Goal: Task Accomplishment & Management: Use online tool/utility

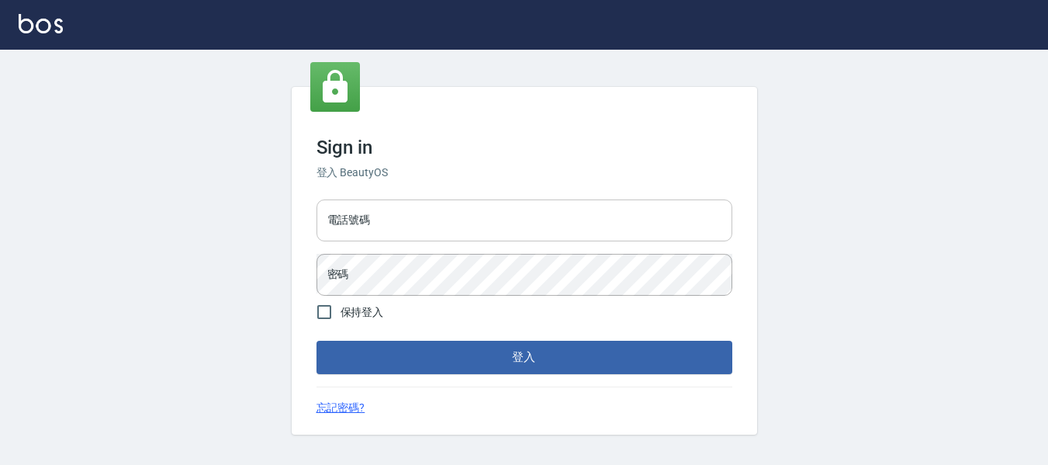
click at [369, 214] on input "電話號碼" at bounding box center [525, 220] width 416 height 42
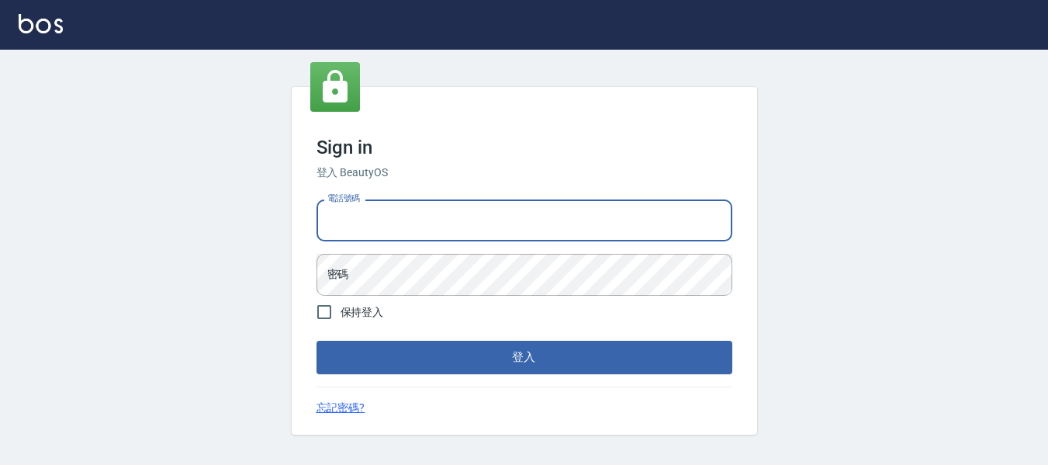
type input "82951313"
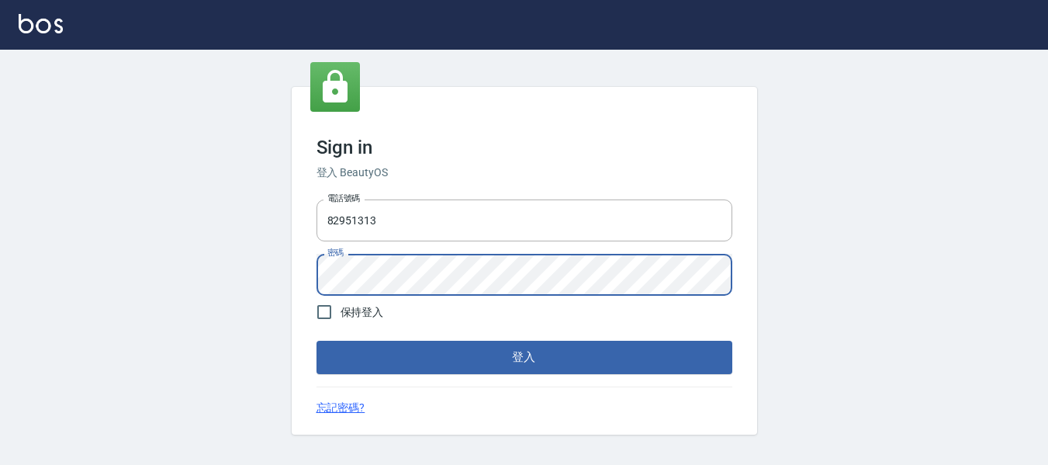
click at [317, 341] on button "登入" at bounding box center [525, 357] width 416 height 33
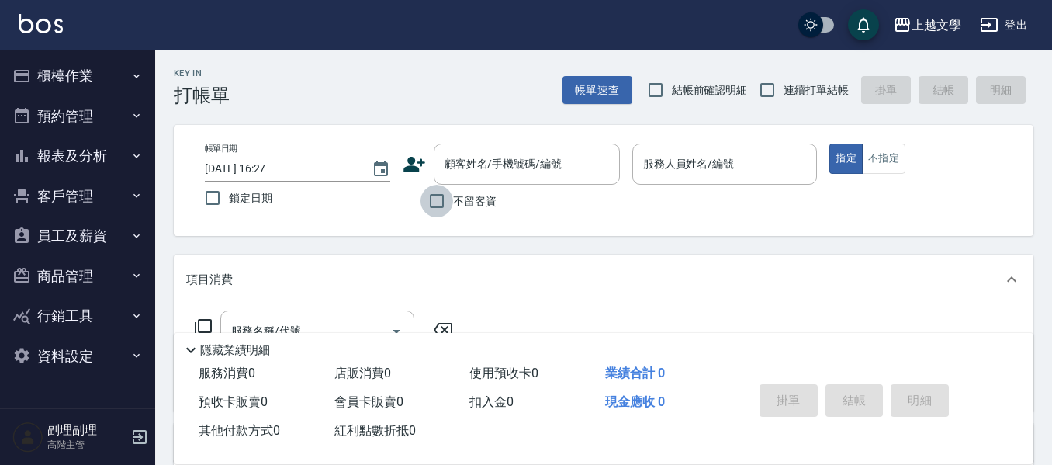
click at [441, 203] on input "不留客資" at bounding box center [437, 201] width 33 height 33
checkbox input "true"
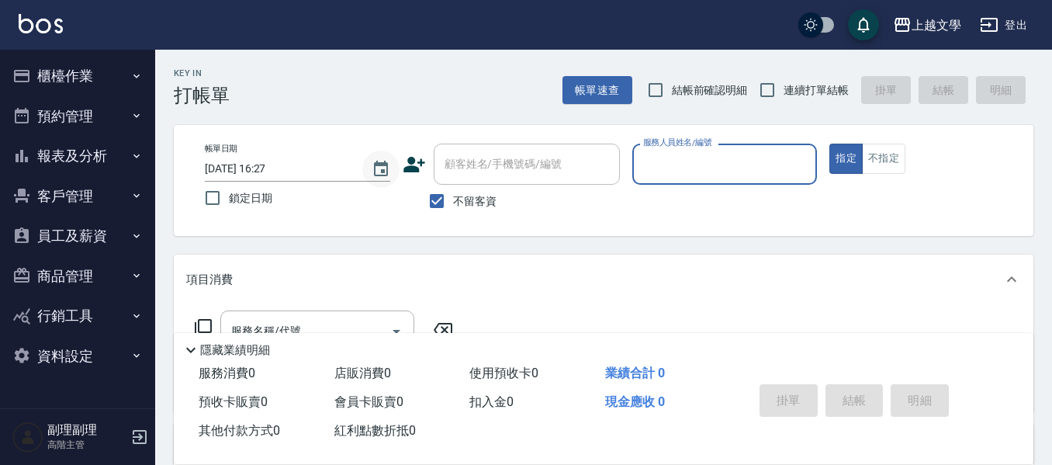
click at [376, 170] on icon "Choose date, selected date is 2025-08-13" at bounding box center [381, 169] width 19 height 19
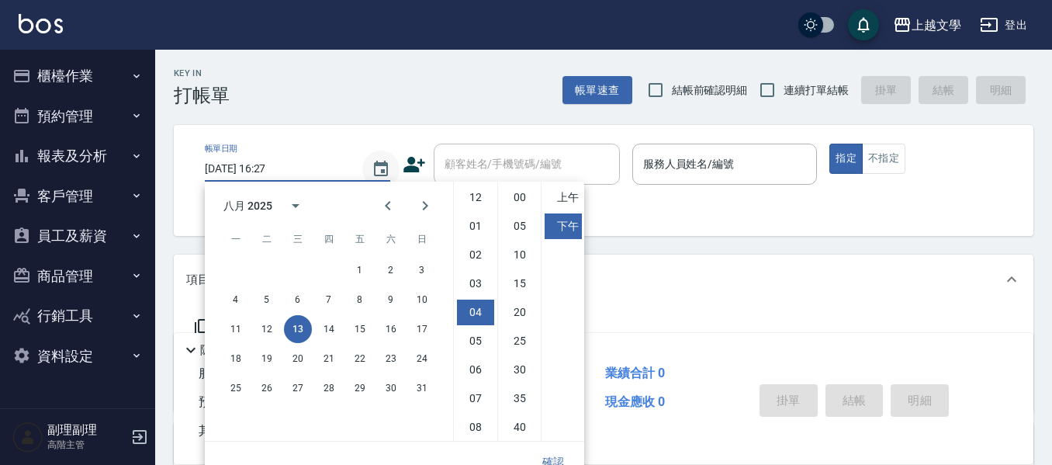
scroll to position [87, 0]
click at [553, 459] on button "確認" at bounding box center [553, 462] width 50 height 29
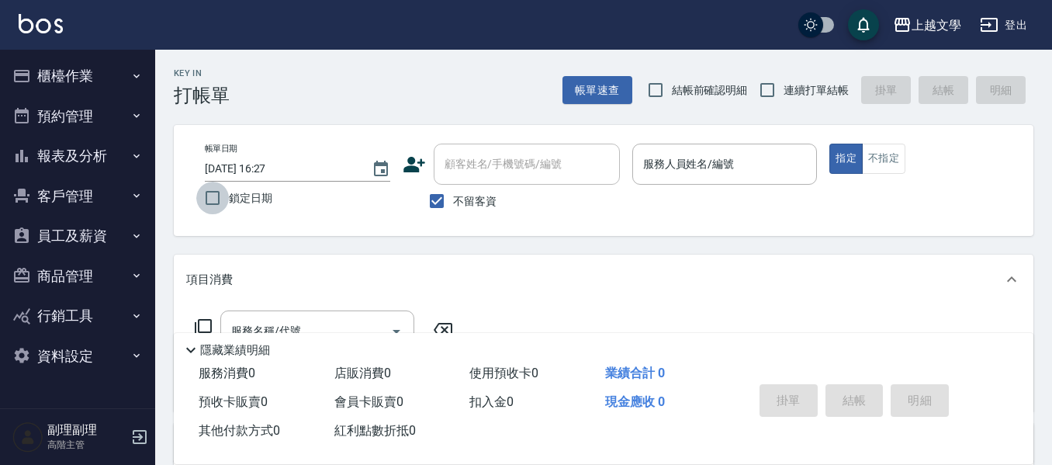
click at [221, 199] on input "鎖定日期" at bounding box center [212, 198] width 33 height 33
checkbox input "true"
click at [764, 91] on input "連續打單結帳" at bounding box center [767, 90] width 33 height 33
checkbox input "true"
drag, startPoint x: 753, startPoint y: 158, endPoint x: 753, endPoint y: 169, distance: 10.9
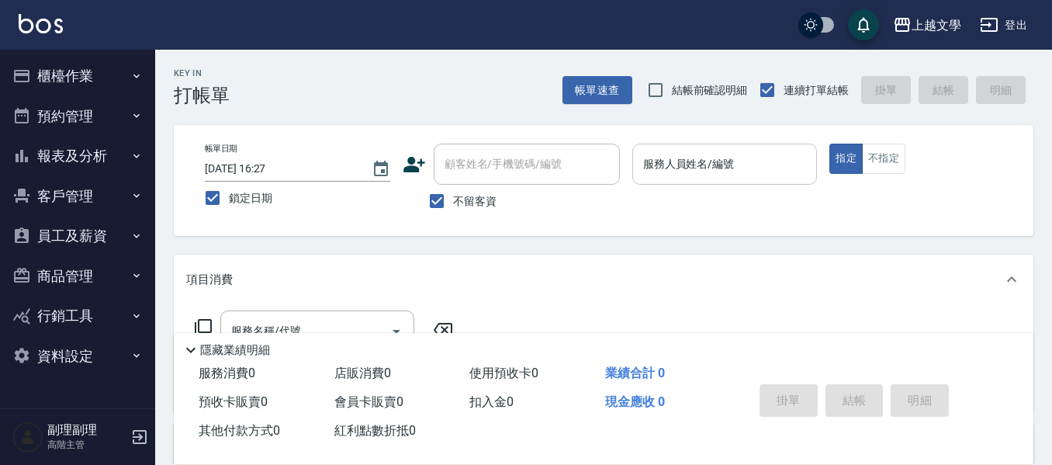
click at [753, 160] on input "服務人員姓名/編號" at bounding box center [724, 164] width 171 height 27
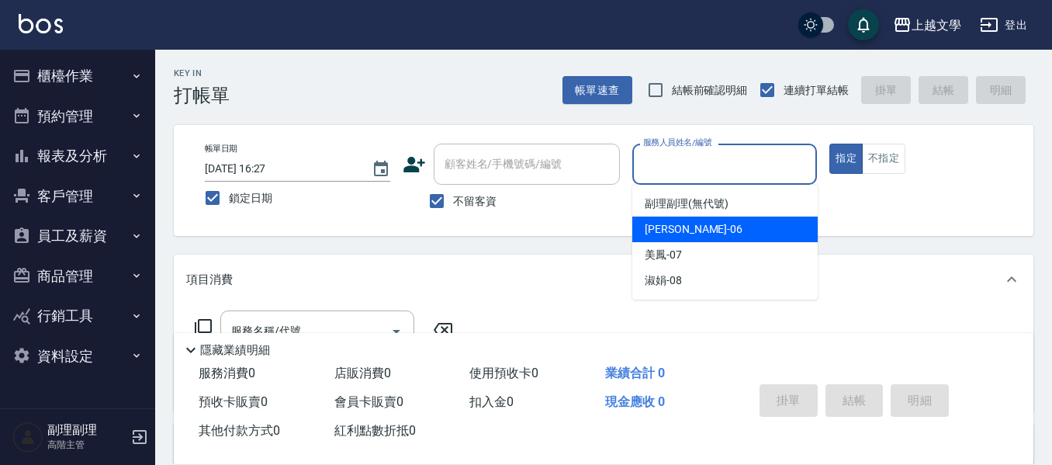
click at [743, 229] on div "佳珍 -06" at bounding box center [724, 229] width 185 height 26
type input "佳珍-06"
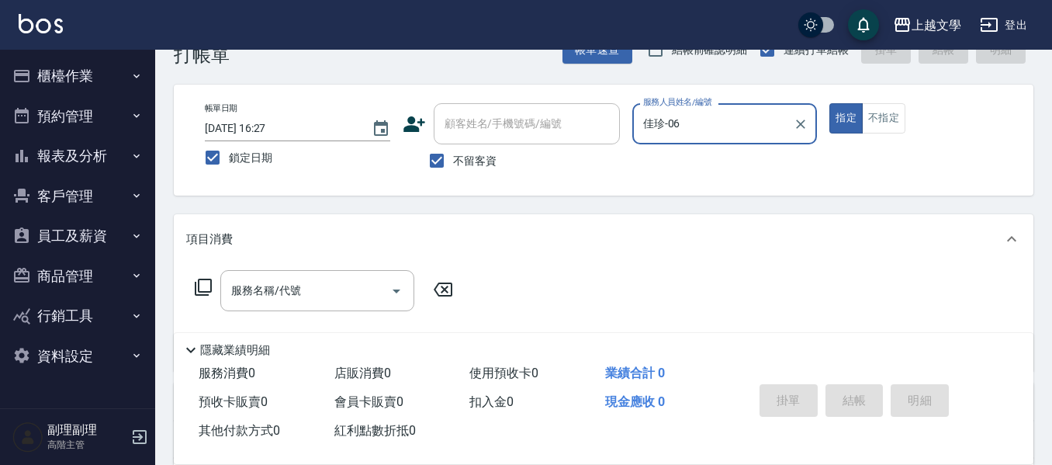
scroll to position [78, 0]
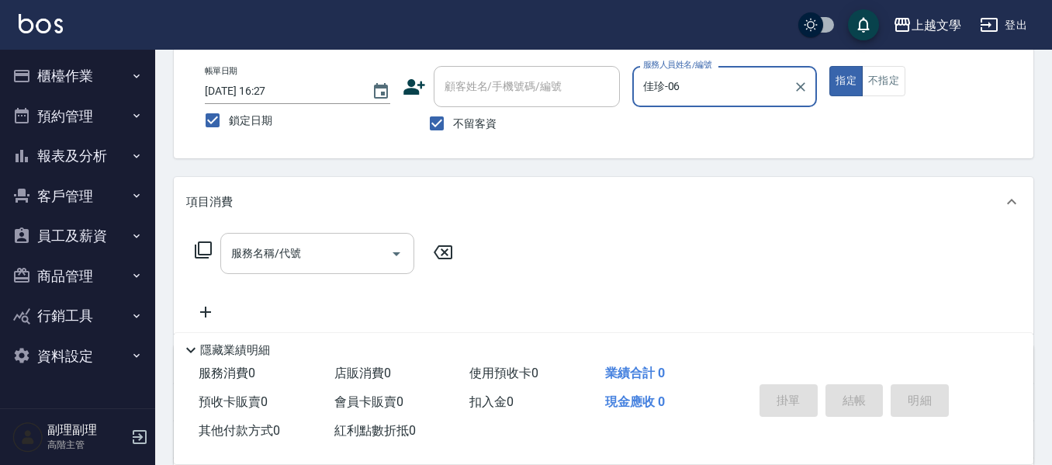
click at [324, 251] on input "服務名稱/代號" at bounding box center [305, 253] width 157 height 27
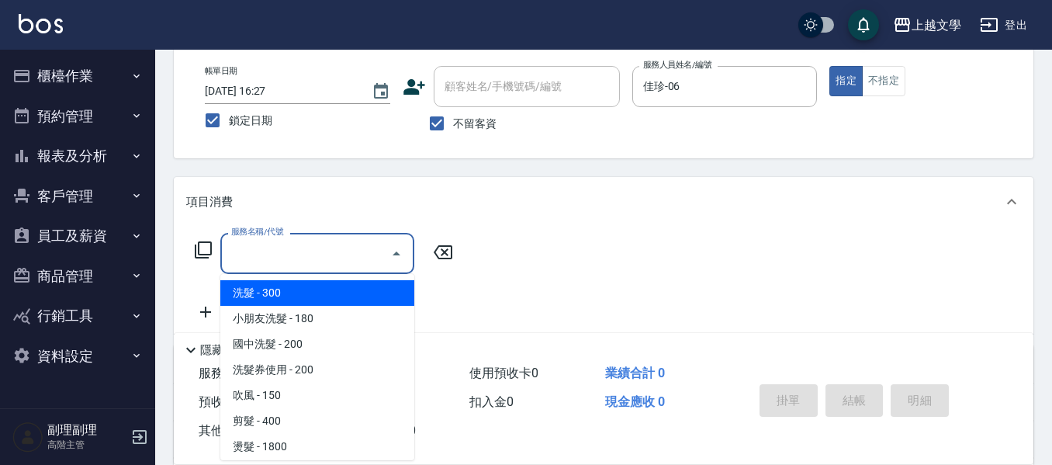
click at [346, 296] on span "洗髮 - 300" at bounding box center [317, 293] width 194 height 26
type input "洗髮(100)"
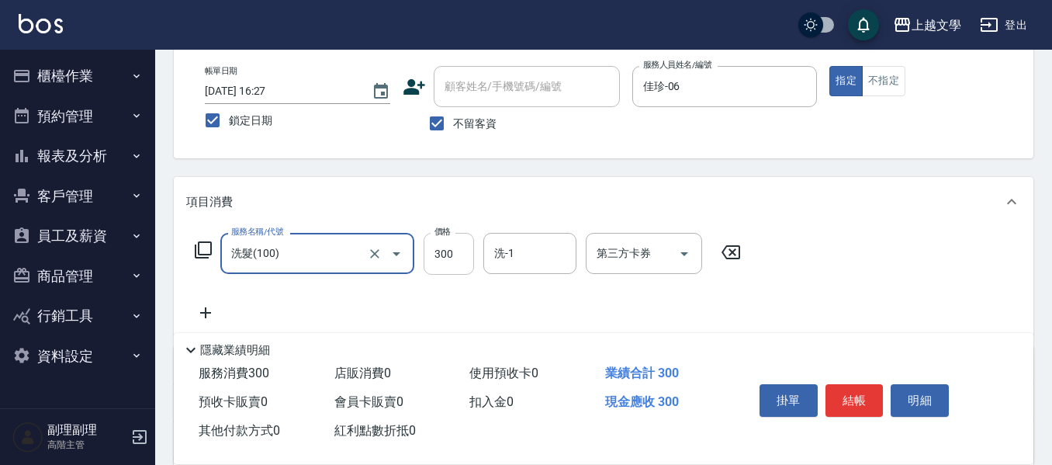
click at [445, 257] on input "300" at bounding box center [449, 254] width 50 height 42
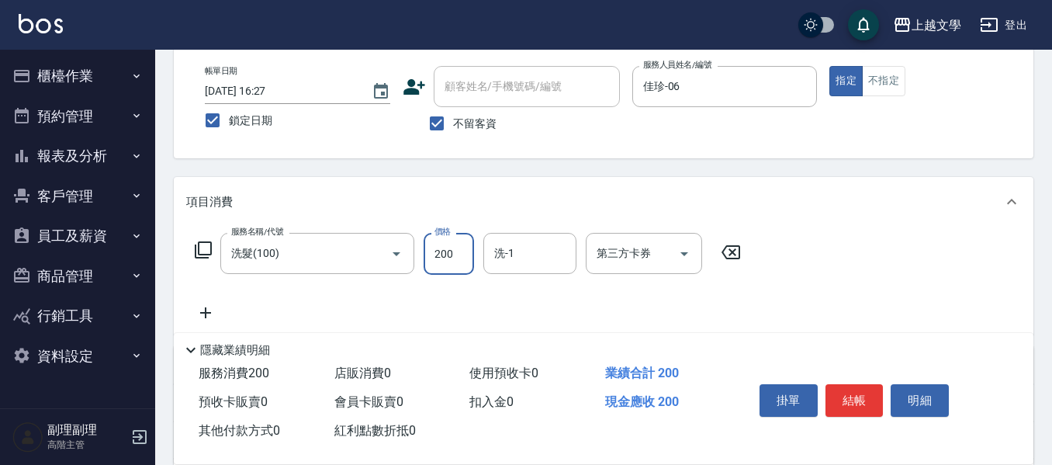
type input "200"
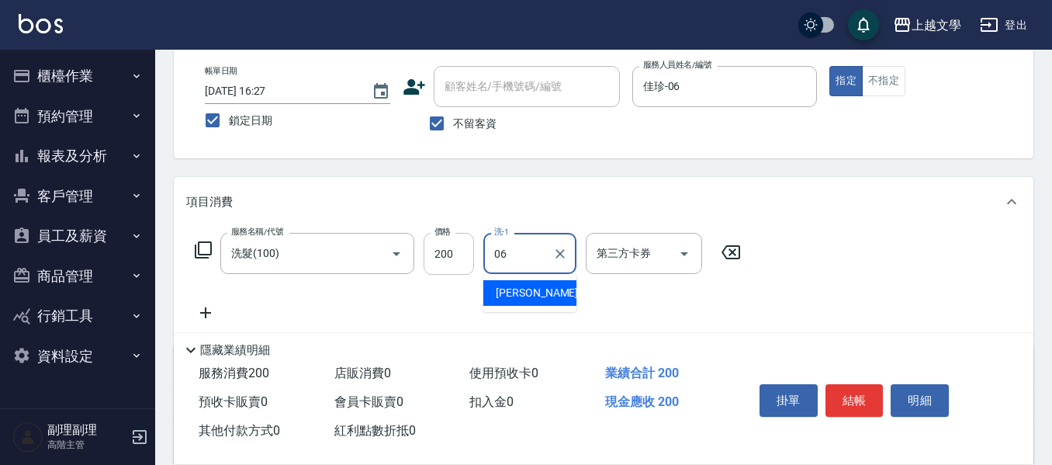
type input "佳珍-06"
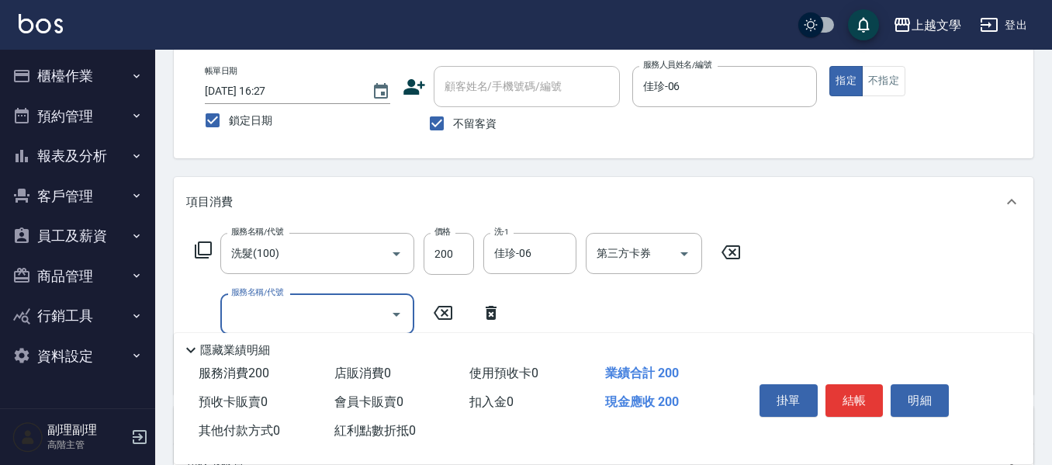
click at [351, 312] on input "服務名稱/代號" at bounding box center [305, 313] width 157 height 27
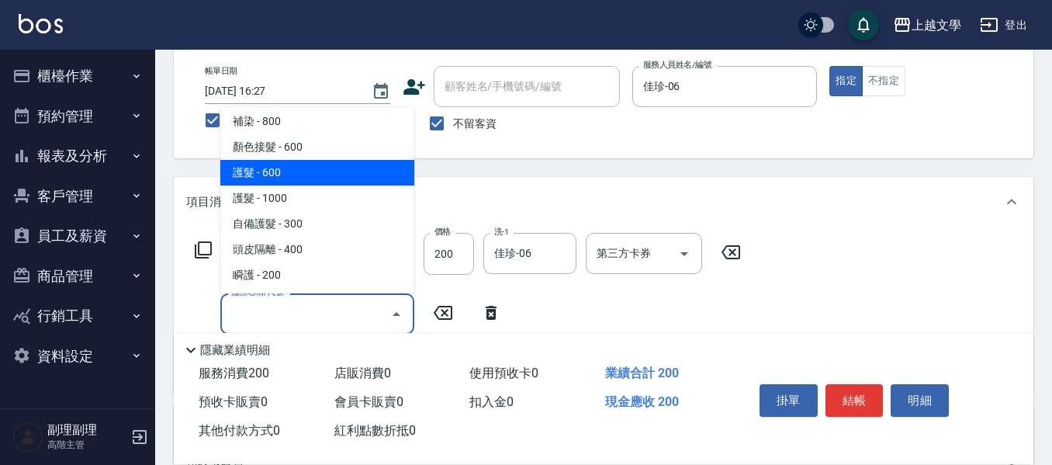
scroll to position [310, 0]
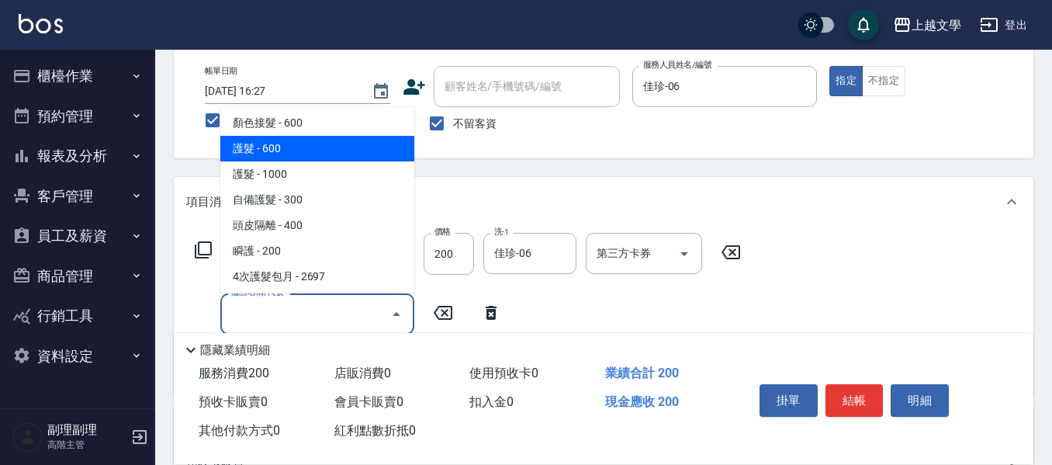
click at [327, 156] on span "護髮 - 600" at bounding box center [317, 149] width 194 height 26
type input "護髮(500)"
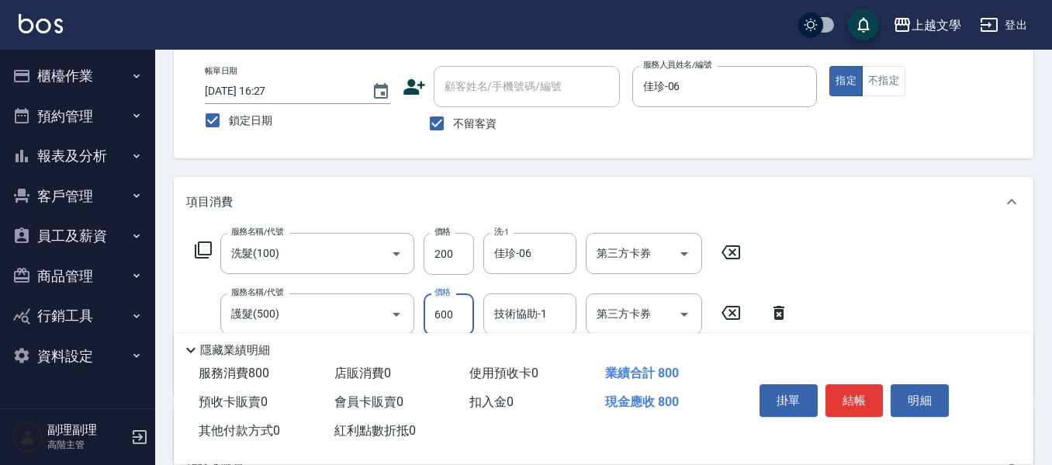
click at [452, 314] on input "600" at bounding box center [449, 314] width 50 height 42
type input "799"
click at [547, 308] on input "技術協助-1" at bounding box center [529, 313] width 79 height 27
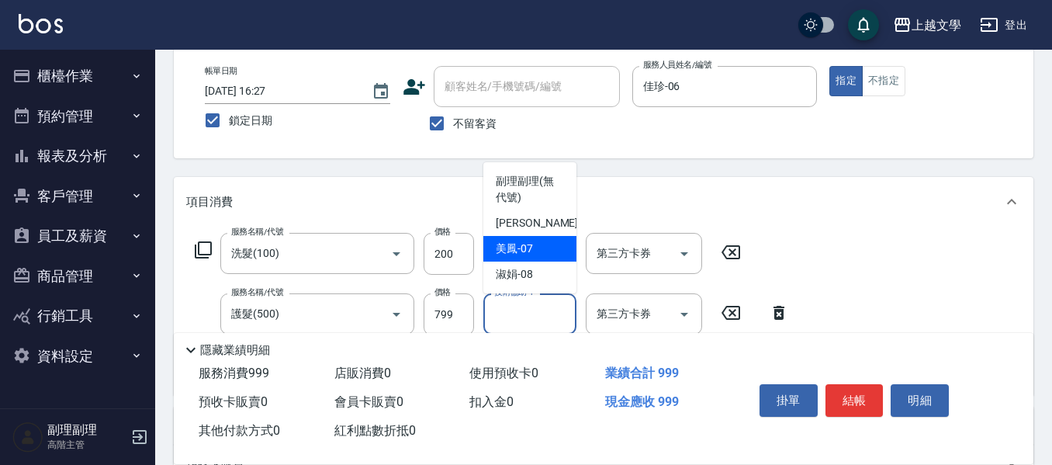
click at [548, 248] on div "美鳳 -07" at bounding box center [529, 249] width 93 height 26
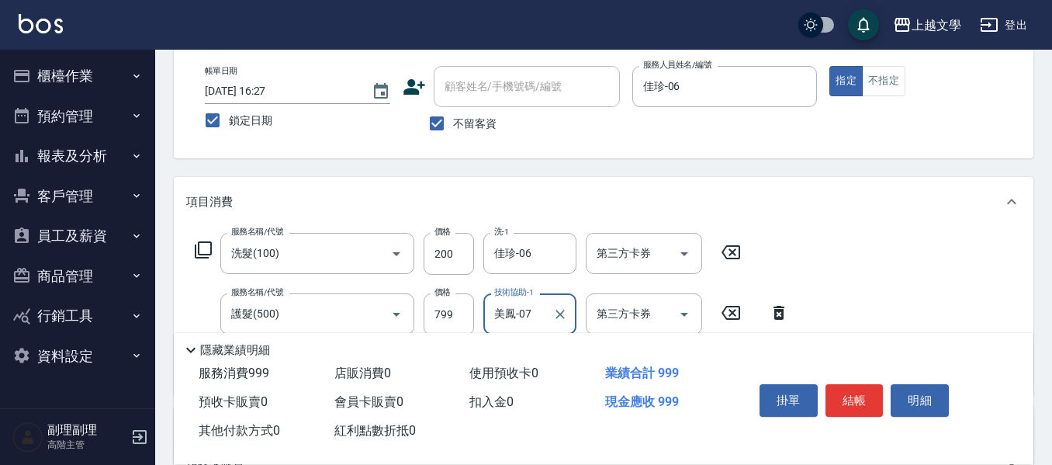
click at [543, 319] on input "美鳳-07" at bounding box center [518, 313] width 56 height 27
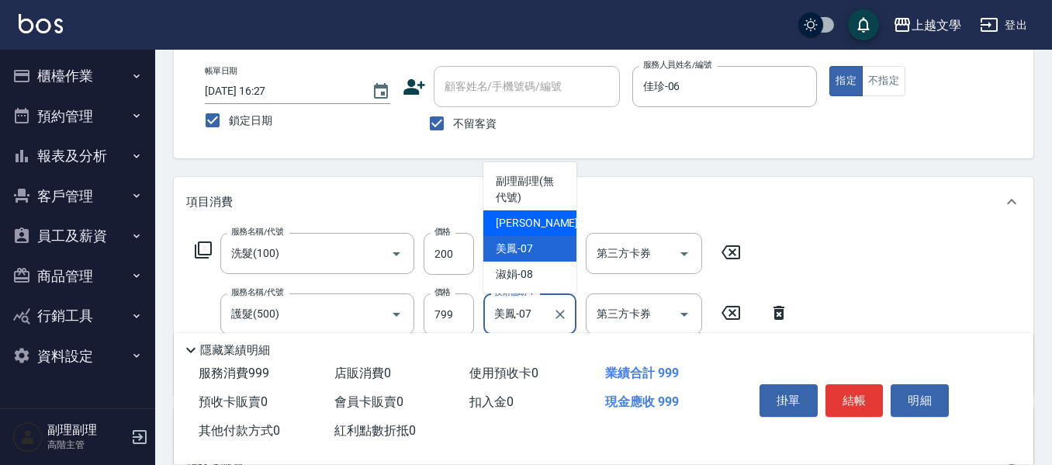
click at [527, 230] on span "佳珍 -06" at bounding box center [545, 223] width 98 height 16
type input "佳珍-06"
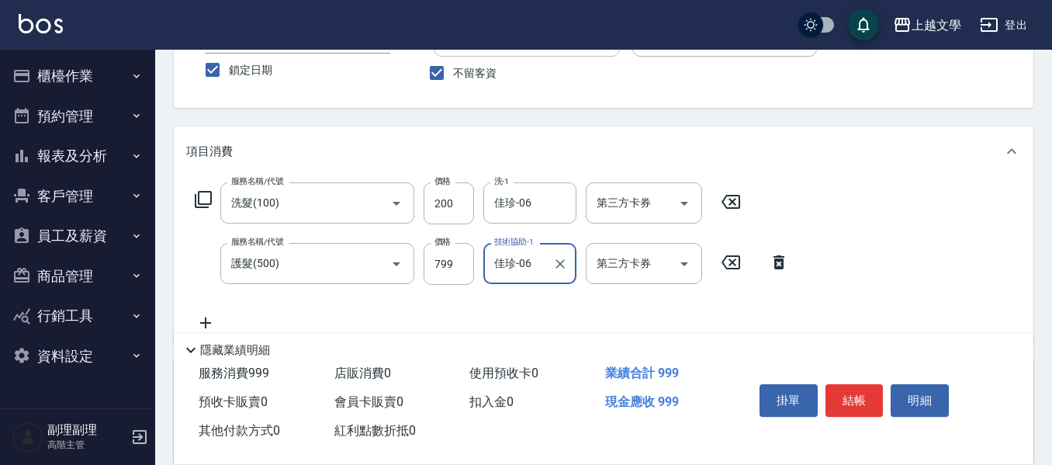
scroll to position [155, 0]
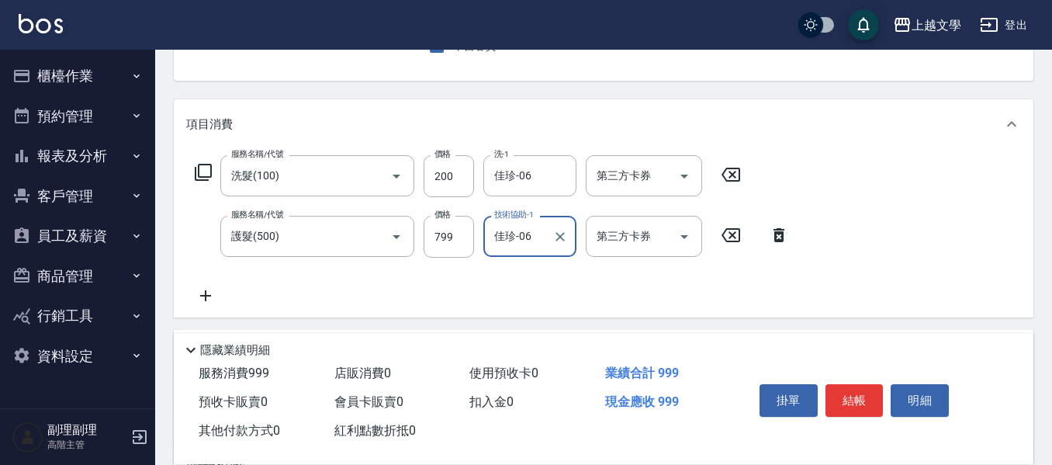
click at [213, 298] on icon at bounding box center [205, 295] width 39 height 19
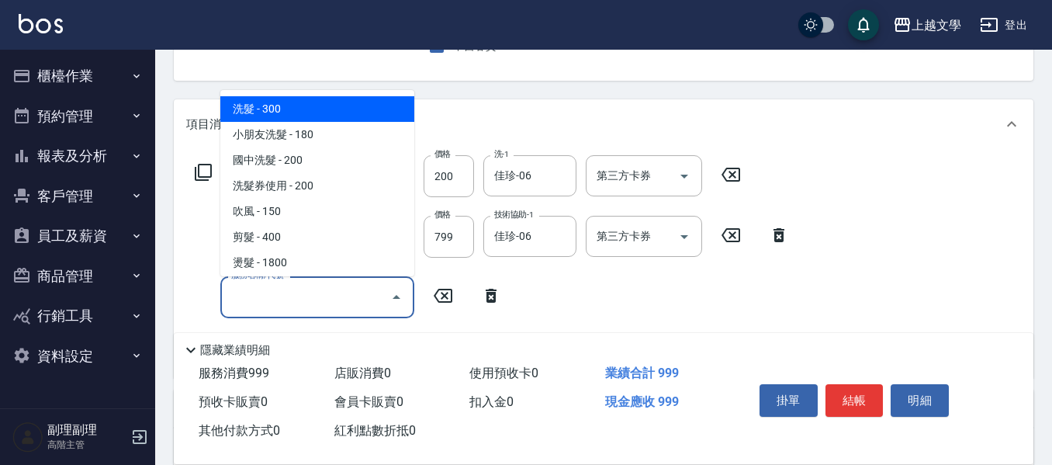
click at [259, 294] on input "服務名稱/代號" at bounding box center [305, 296] width 157 height 27
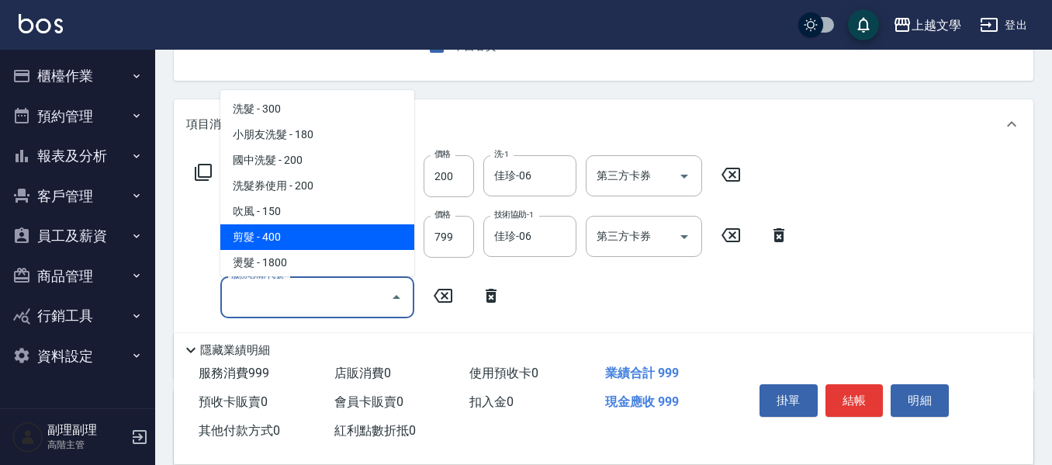
click at [261, 234] on span "剪髮 - 400" at bounding box center [317, 237] width 194 height 26
type input "剪髮(200)"
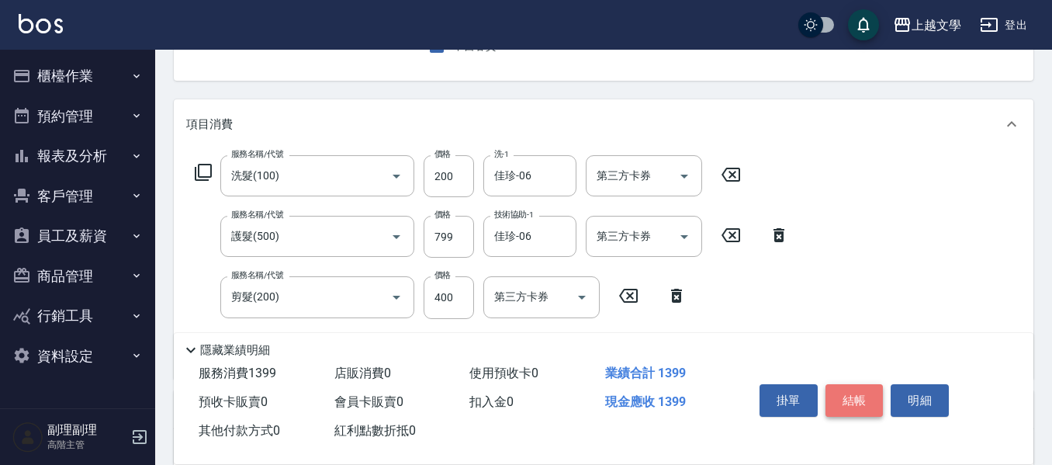
click at [857, 400] on button "結帳" at bounding box center [855, 400] width 58 height 33
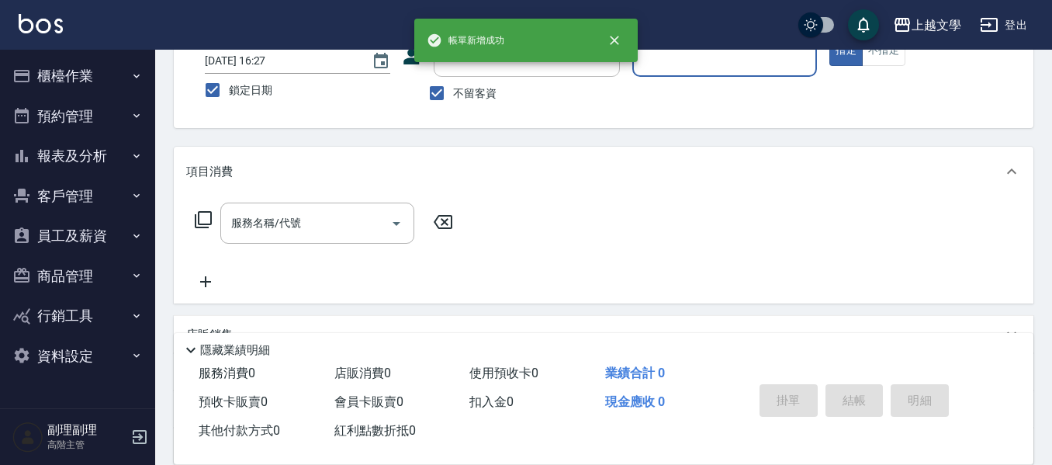
scroll to position [73, 0]
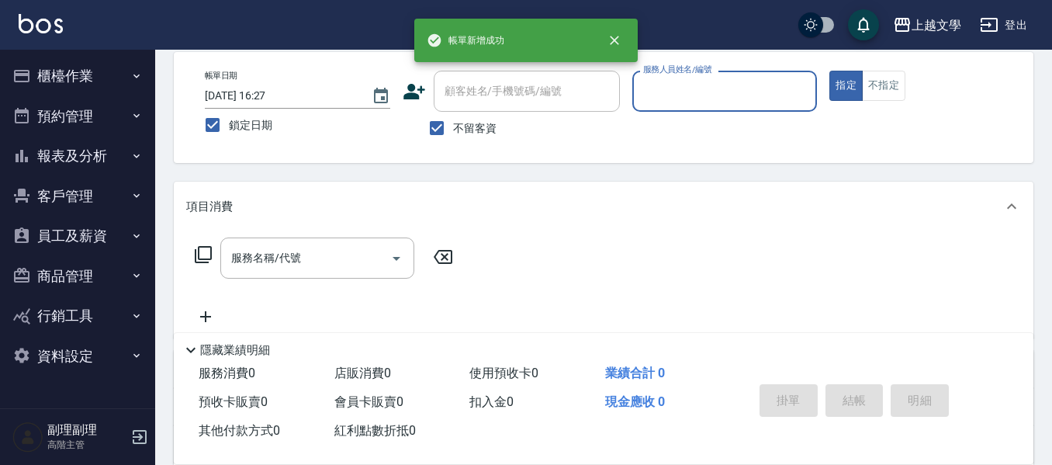
click at [694, 90] on input "服務人員姓名/編號" at bounding box center [724, 91] width 171 height 27
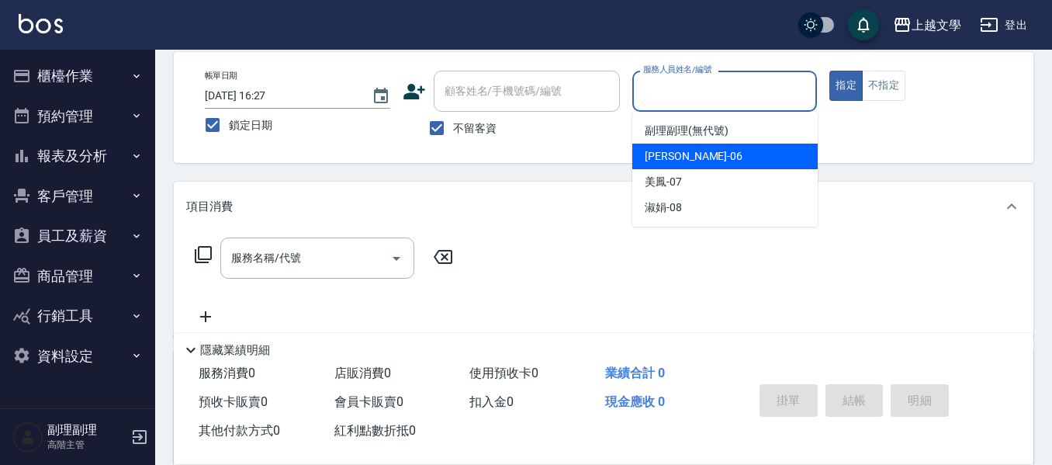
click at [672, 158] on span "佳珍 -06" at bounding box center [694, 156] width 98 height 16
type input "佳珍-06"
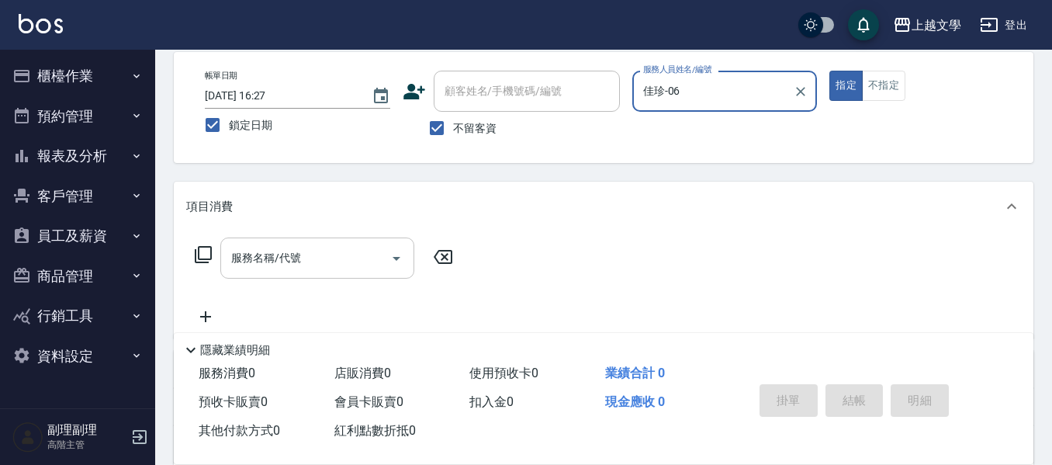
click at [336, 254] on input "服務名稱/代號" at bounding box center [305, 257] width 157 height 27
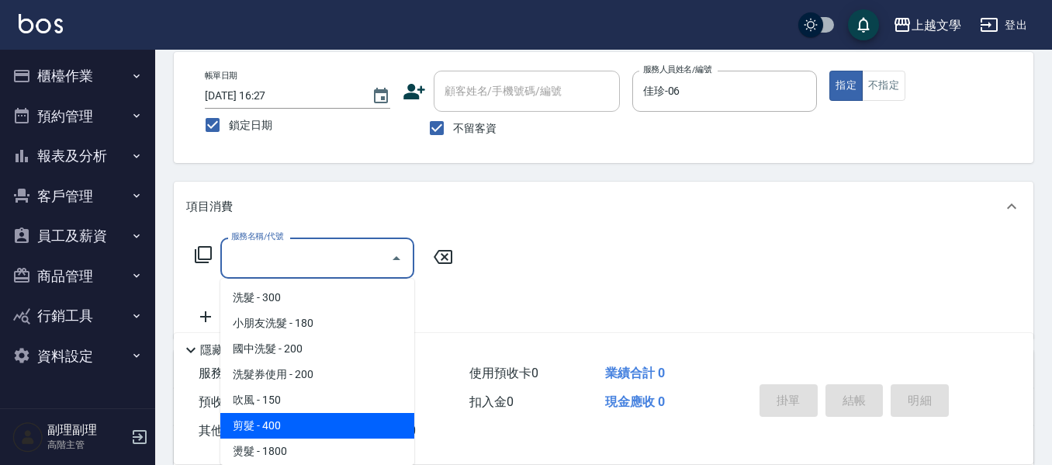
click at [279, 428] on span "剪髮 - 400" at bounding box center [317, 426] width 194 height 26
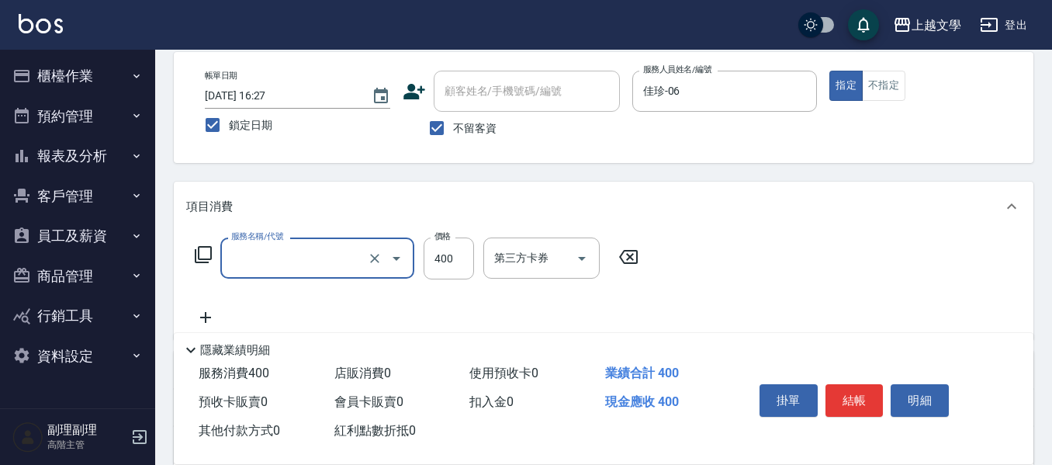
type input "剪髮(200)"
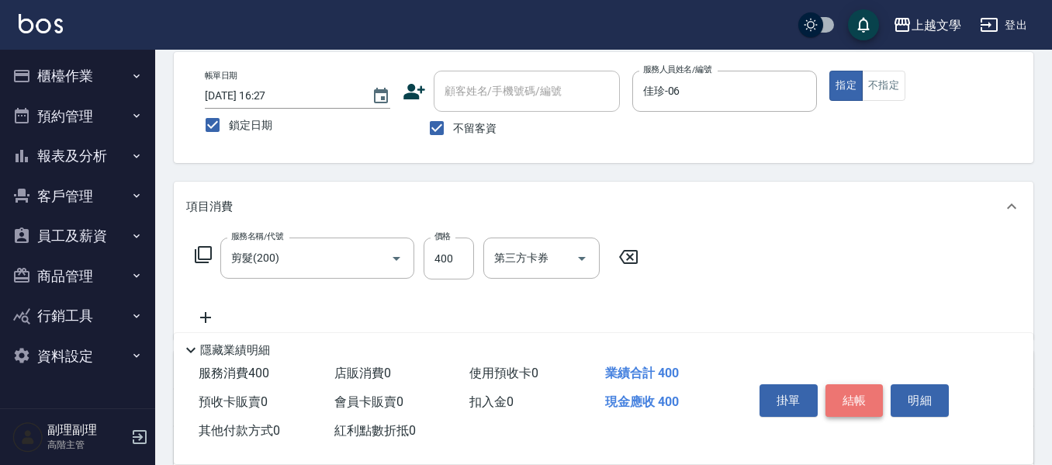
click at [856, 392] on button "結帳" at bounding box center [855, 400] width 58 height 33
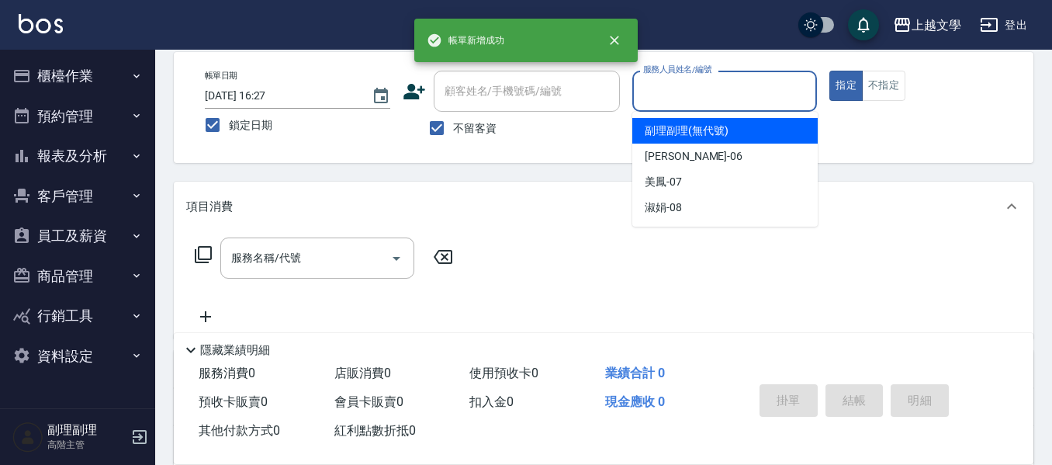
click at [725, 92] on input "服務人員姓名/編號" at bounding box center [724, 91] width 171 height 27
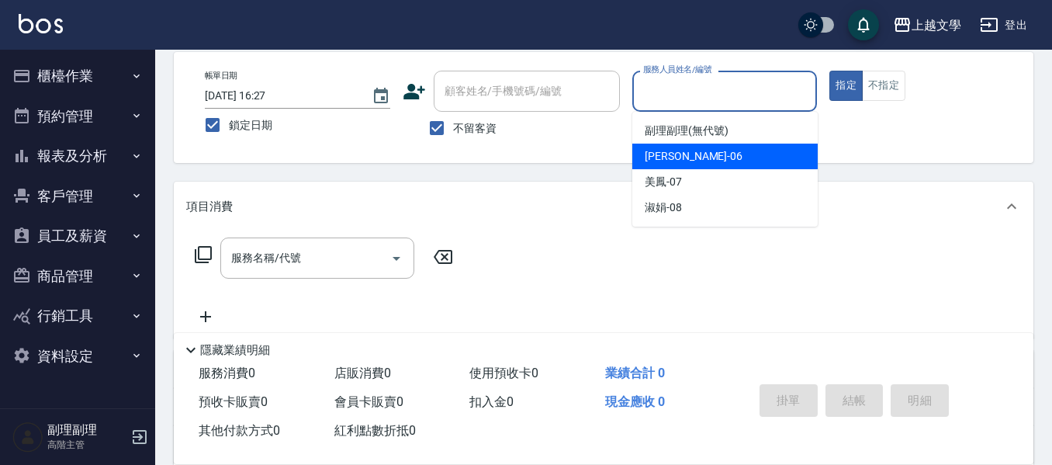
click at [704, 151] on div "佳珍 -06" at bounding box center [724, 157] width 185 height 26
type input "佳珍-06"
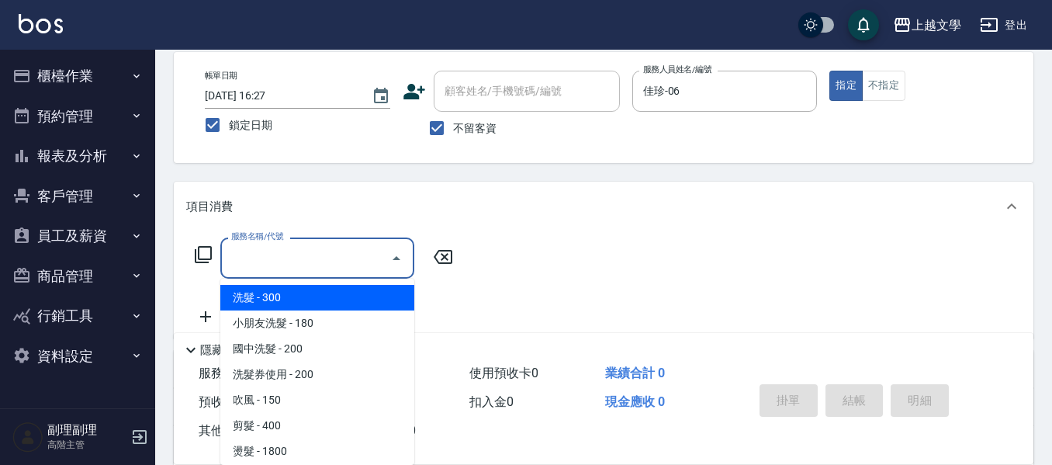
click at [323, 261] on input "服務名稱/代號" at bounding box center [305, 257] width 157 height 27
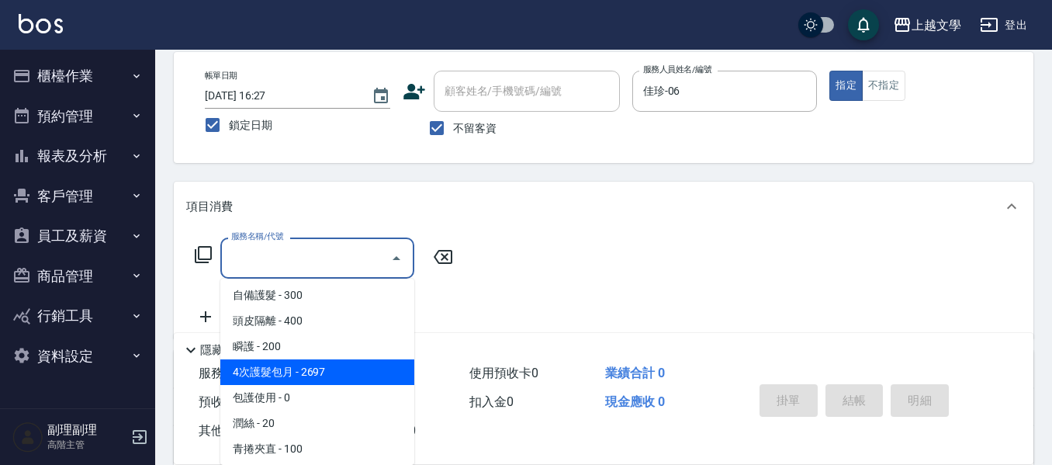
scroll to position [388, 0]
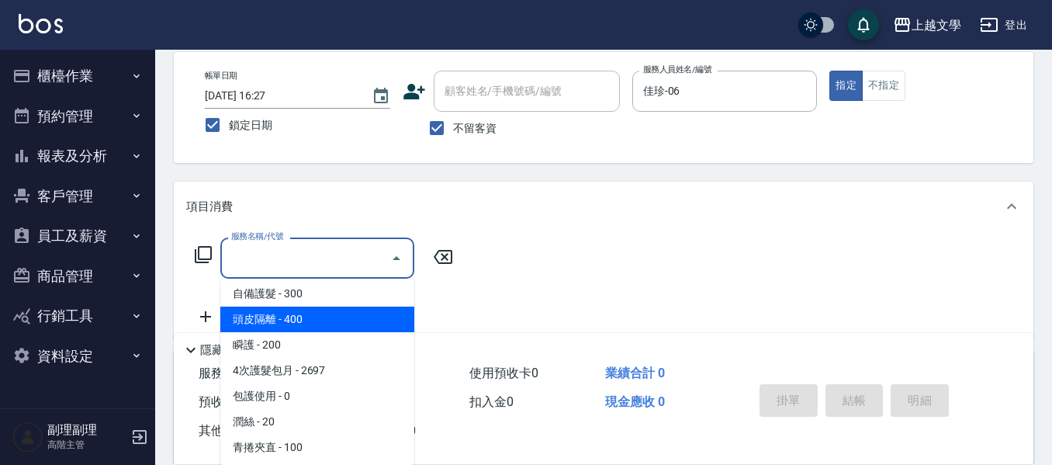
click at [302, 331] on span "頭皮隔離 - 400" at bounding box center [317, 319] width 194 height 26
type input "頭皮隔離(503)"
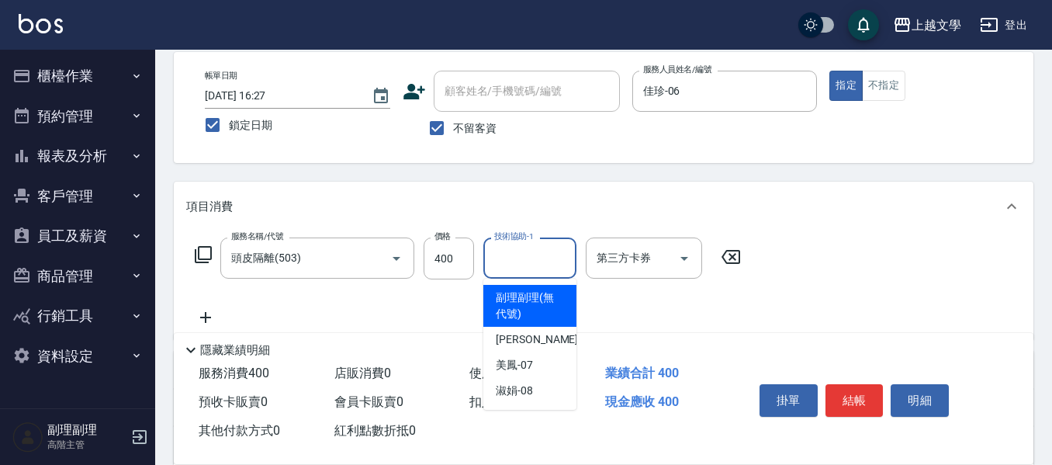
click at [518, 259] on input "技術協助-1" at bounding box center [529, 257] width 79 height 27
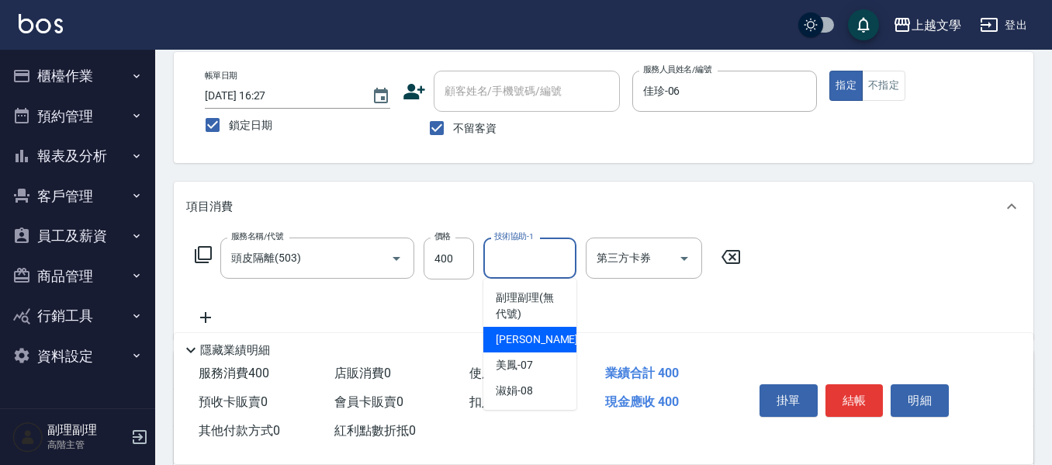
click at [520, 333] on span "佳珍 -06" at bounding box center [545, 339] width 98 height 16
type input "佳珍-06"
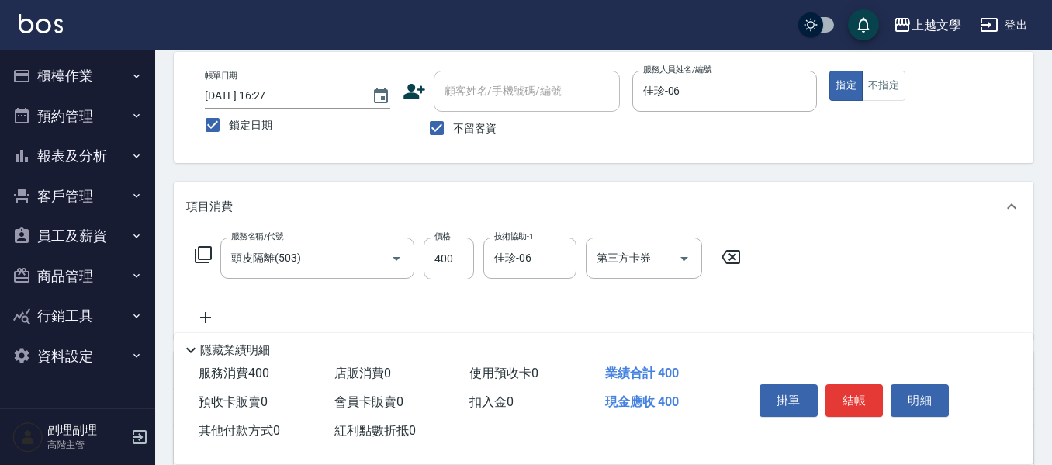
click at [198, 325] on icon at bounding box center [205, 317] width 39 height 19
click at [241, 320] on input "服務名稱/代號" at bounding box center [305, 318] width 157 height 27
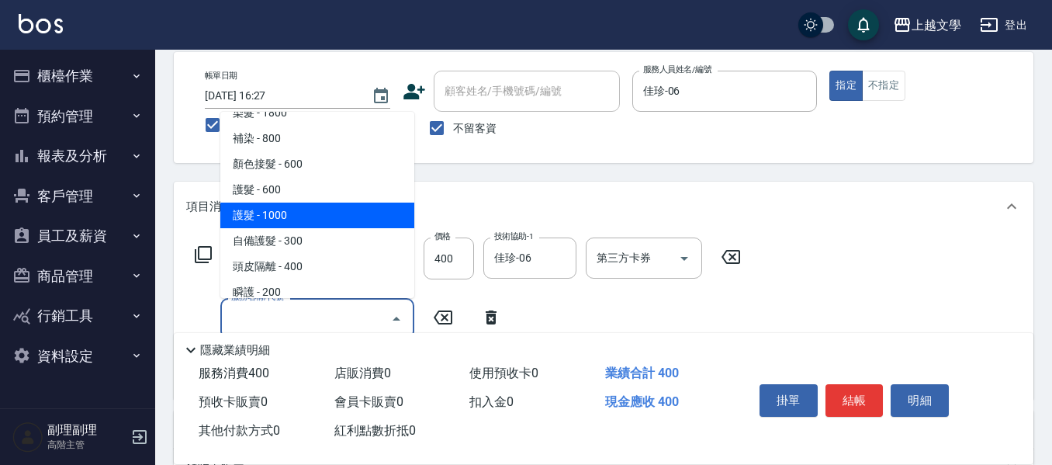
scroll to position [310, 0]
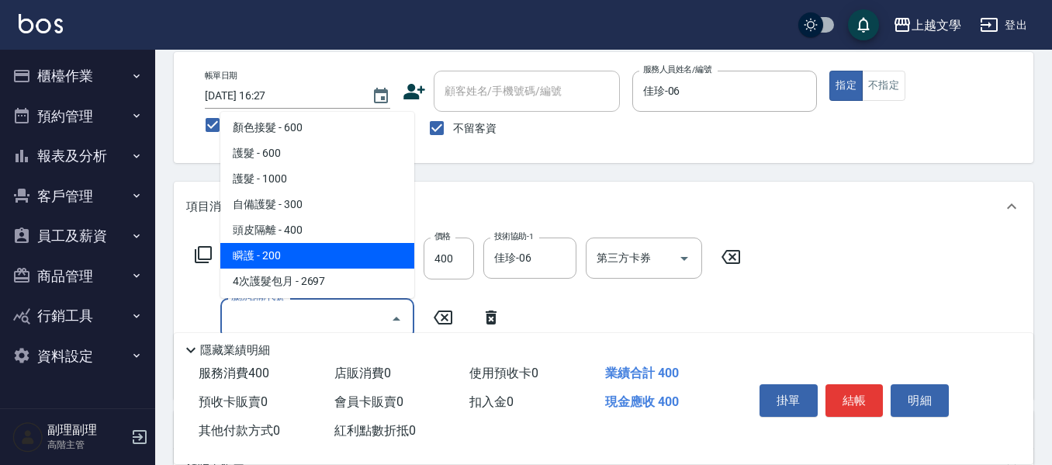
click at [322, 259] on span "瞬護 - 200" at bounding box center [317, 256] width 194 height 26
type input "瞬護(504)"
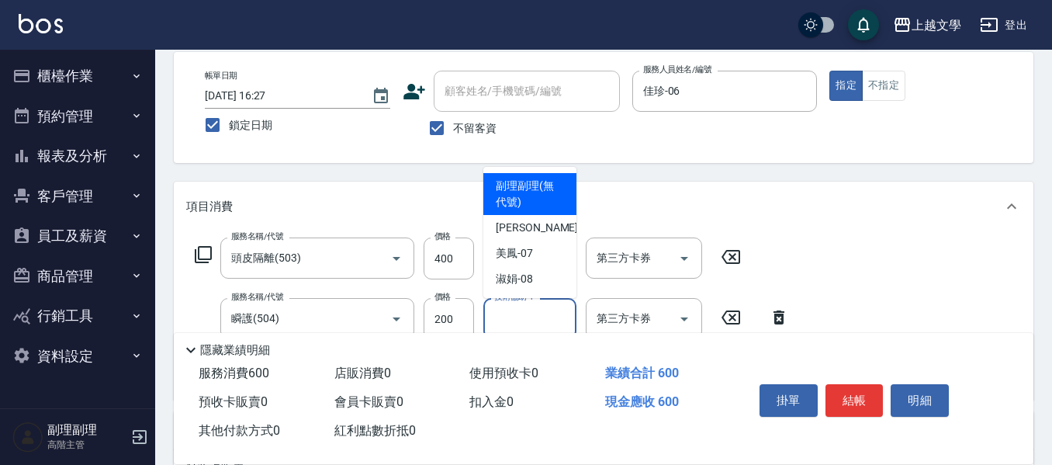
click at [537, 317] on input "技術協助-1" at bounding box center [529, 318] width 79 height 27
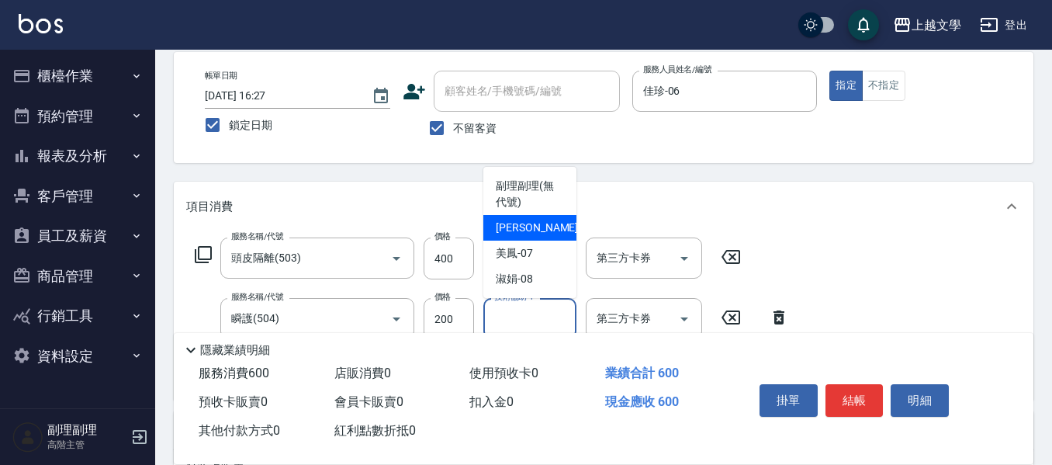
click at [527, 232] on span "佳珍 -06" at bounding box center [545, 228] width 98 height 16
type input "佳珍-06"
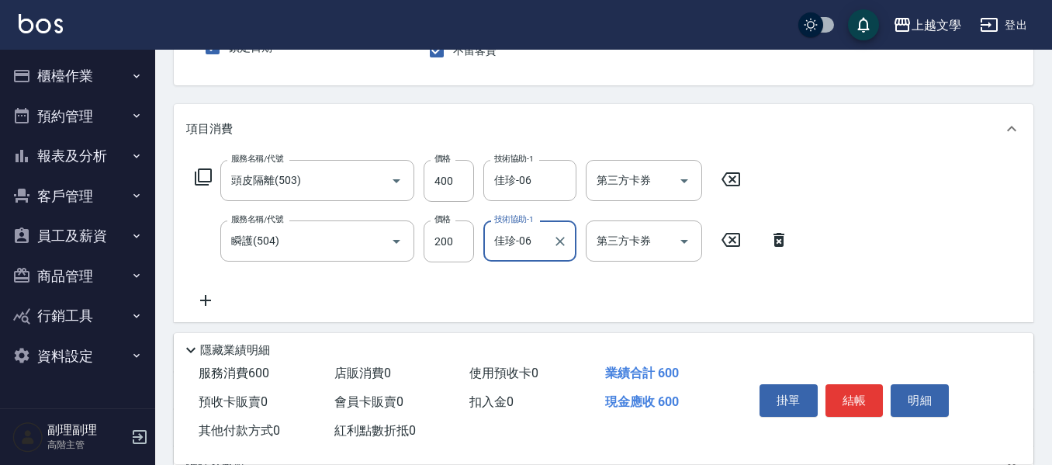
scroll to position [228, 0]
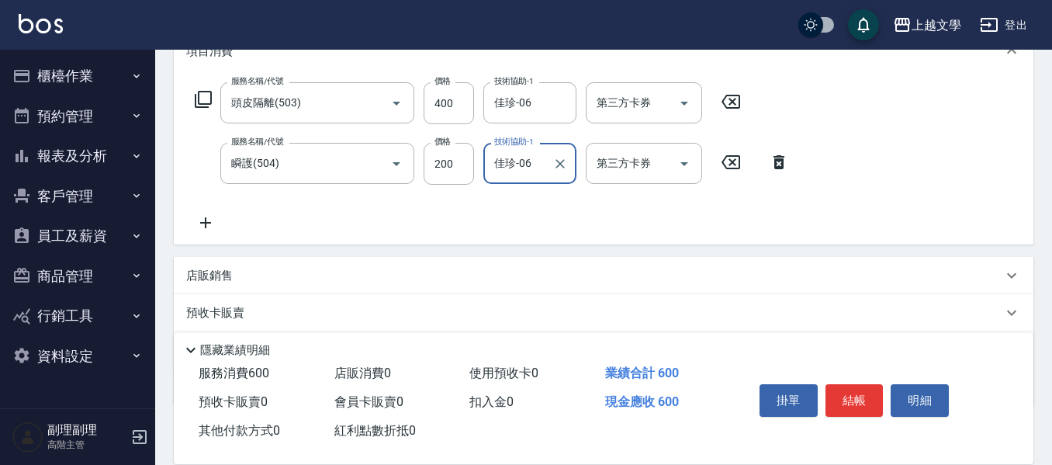
click at [206, 220] on icon at bounding box center [205, 222] width 11 height 11
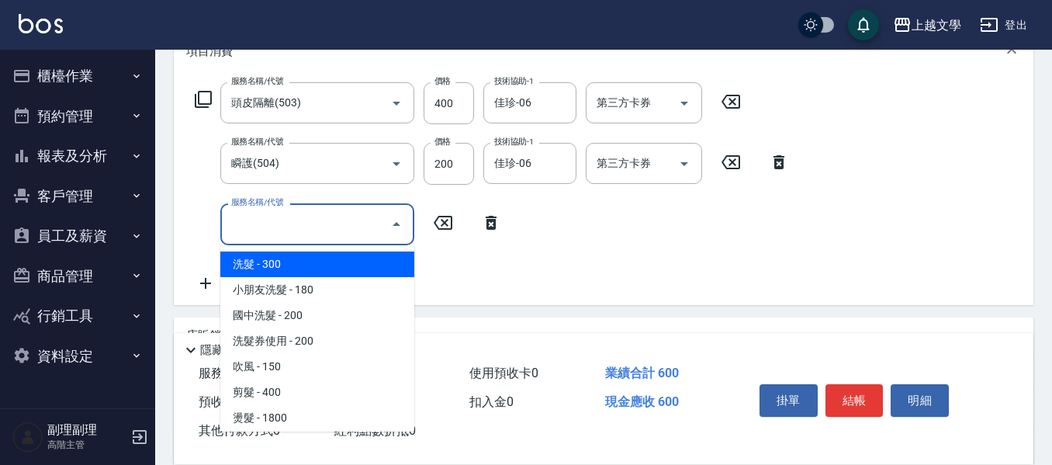
click at [245, 221] on input "服務名稱/代號" at bounding box center [305, 223] width 157 height 27
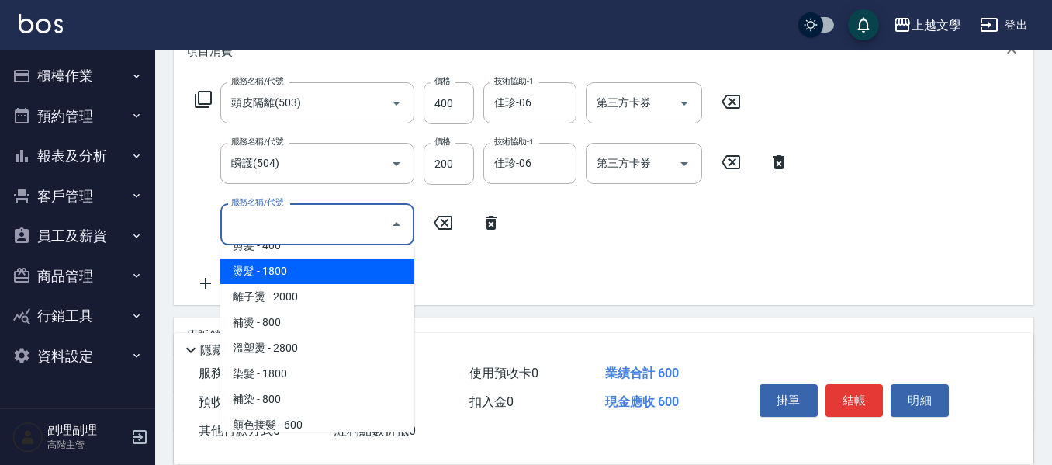
scroll to position [155, 0]
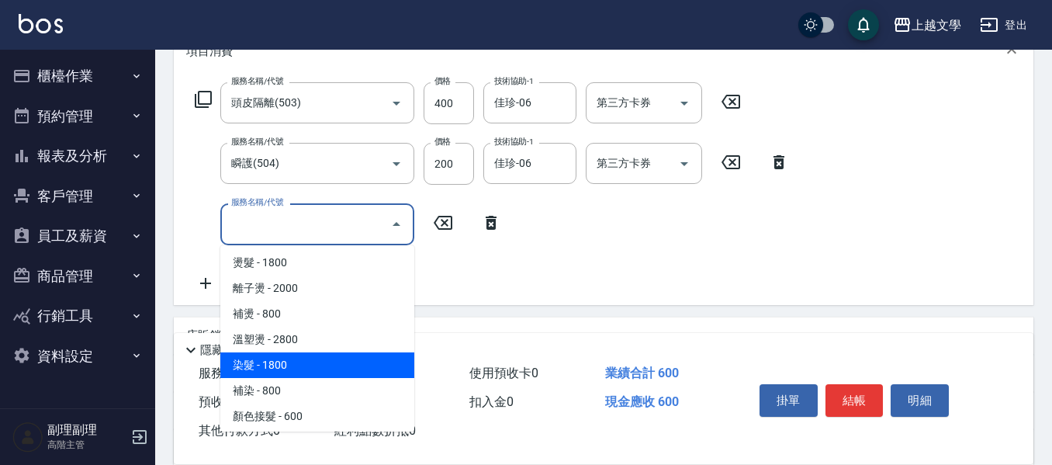
click at [340, 372] on span "染髮 - 1800" at bounding box center [317, 365] width 194 height 26
type input "染髮(400)"
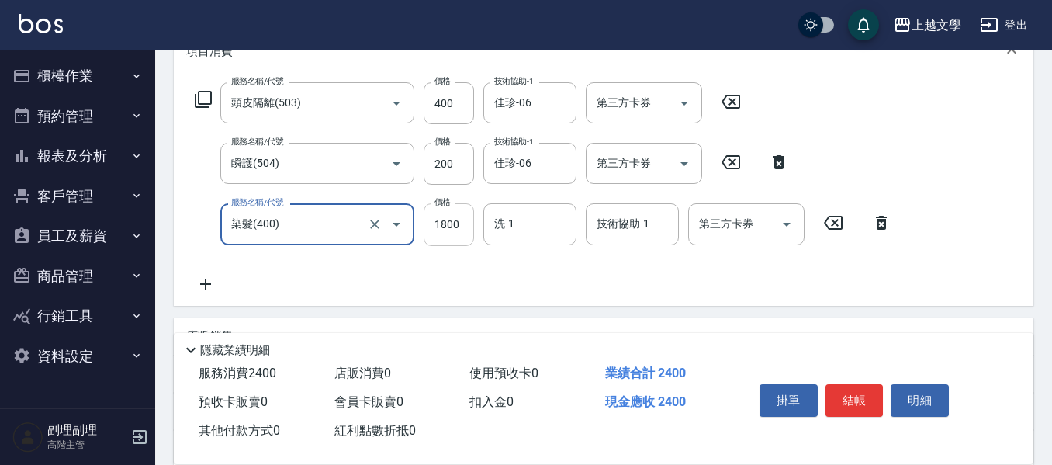
click at [452, 232] on input "1800" at bounding box center [449, 224] width 50 height 42
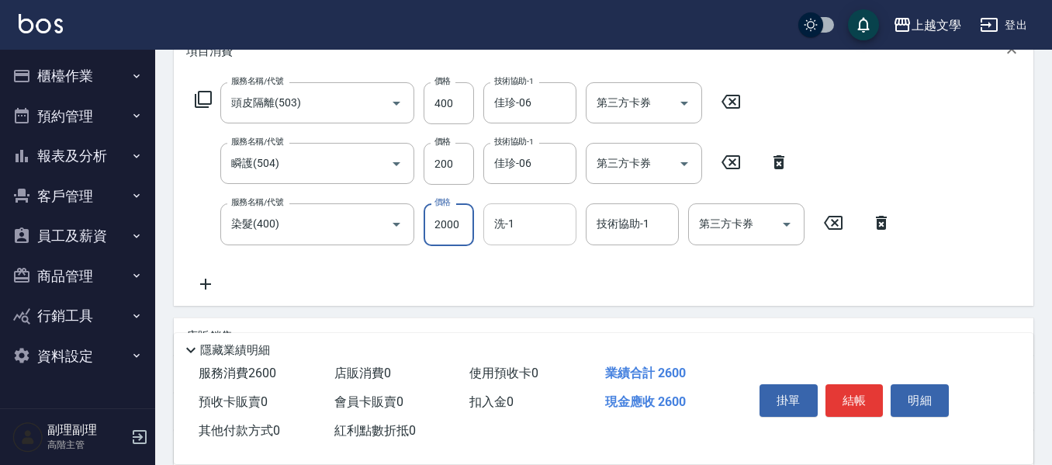
type input "2000"
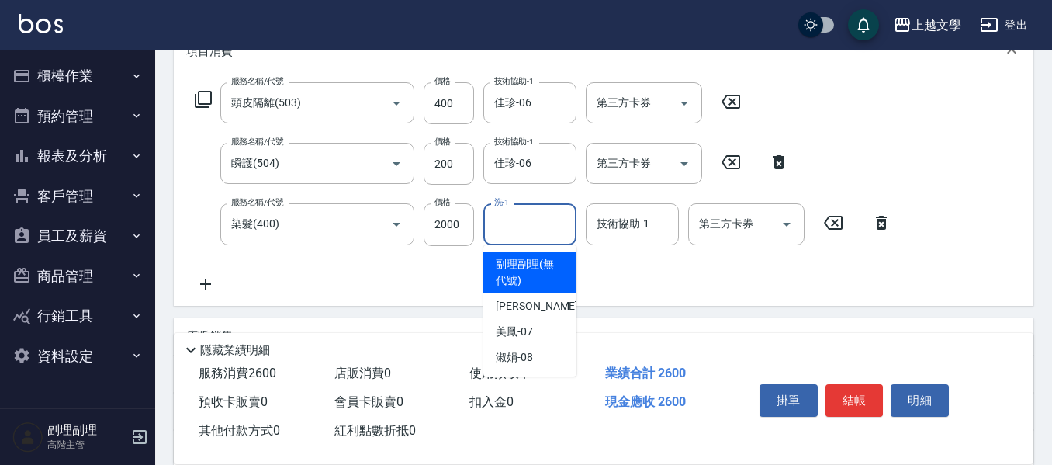
click at [514, 218] on input "洗-1" at bounding box center [529, 223] width 79 height 27
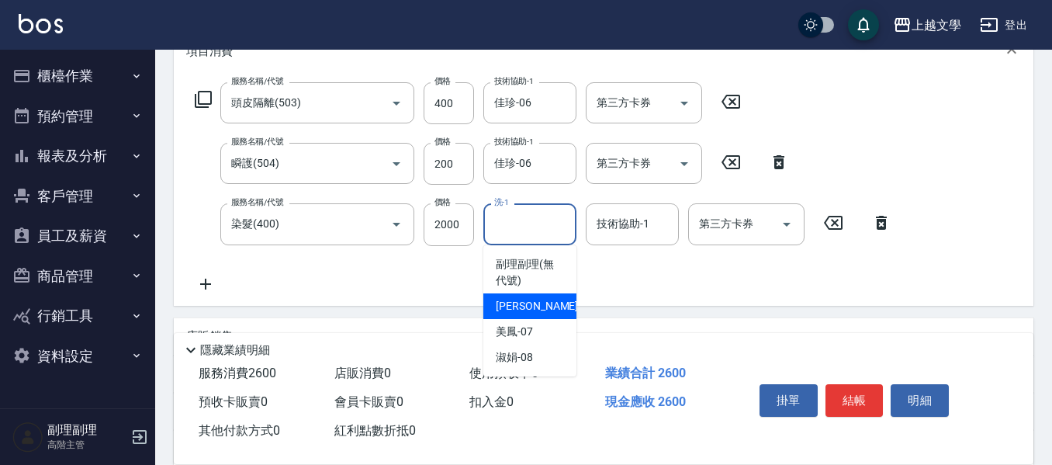
click at [526, 307] on span "佳珍 -06" at bounding box center [545, 306] width 98 height 16
type input "佳珍-06"
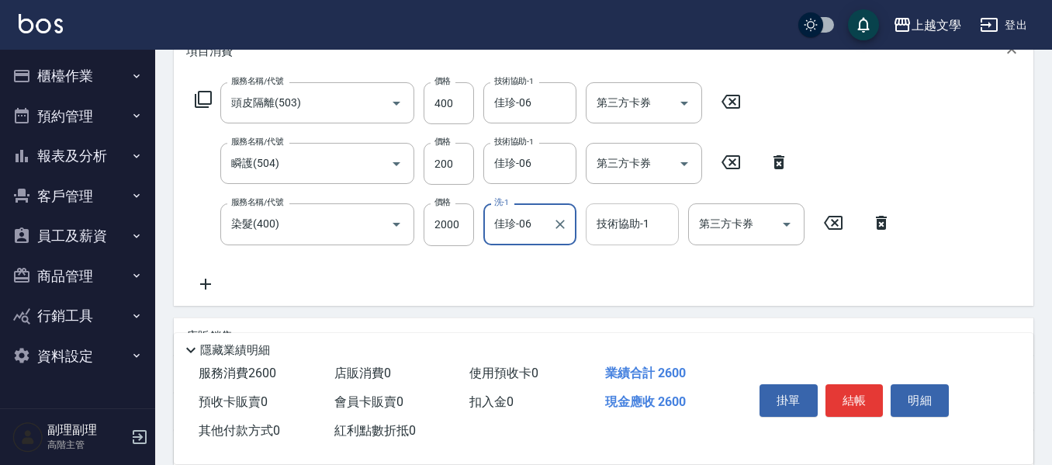
click at [621, 227] on input "技術協助-1" at bounding box center [632, 223] width 79 height 27
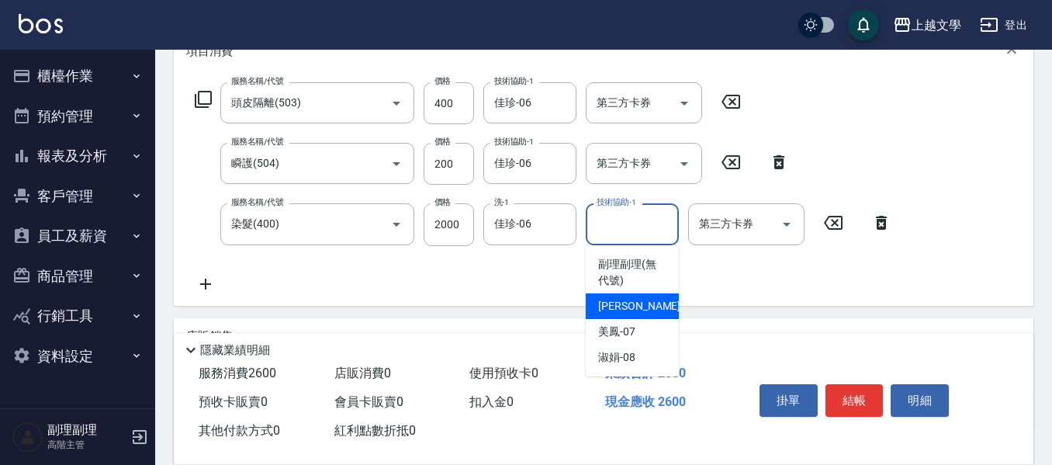
click at [622, 302] on span "佳珍 -06" at bounding box center [647, 306] width 98 height 16
type input "佳珍-06"
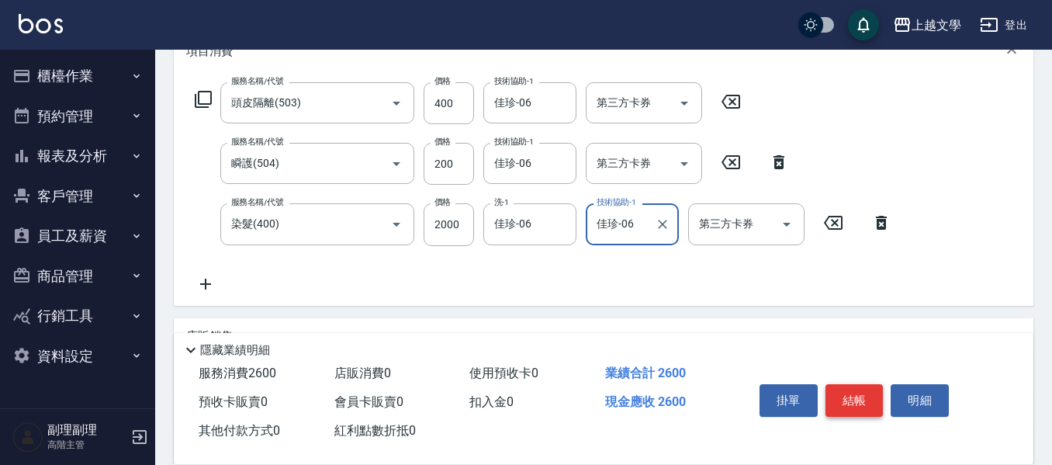
click at [855, 388] on button "結帳" at bounding box center [855, 400] width 58 height 33
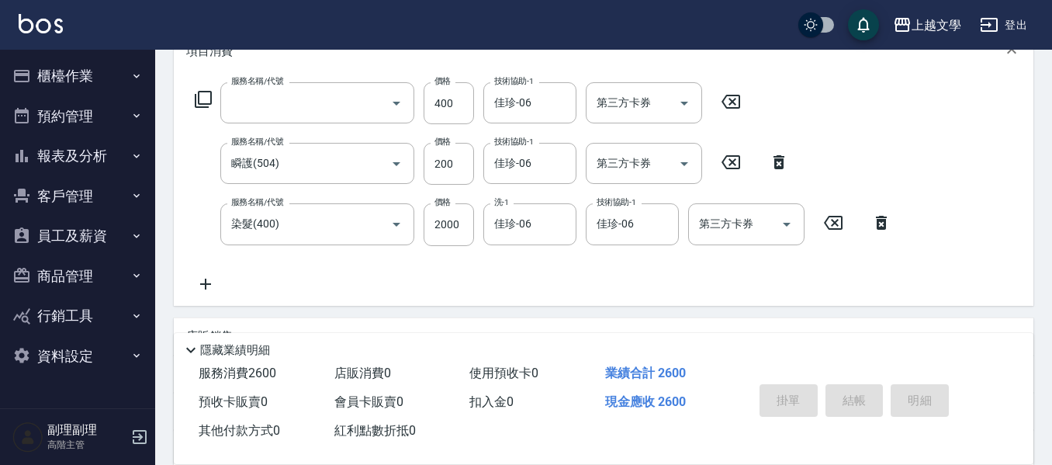
scroll to position [0, 0]
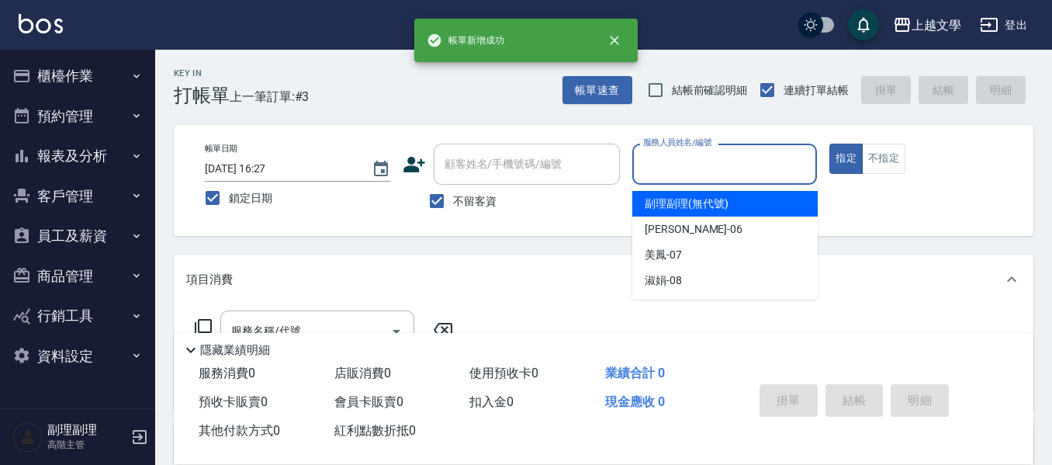
drag, startPoint x: 674, startPoint y: 151, endPoint x: 676, endPoint y: 196, distance: 45.0
click at [674, 156] on input "服務人員姓名/編號" at bounding box center [724, 164] width 171 height 27
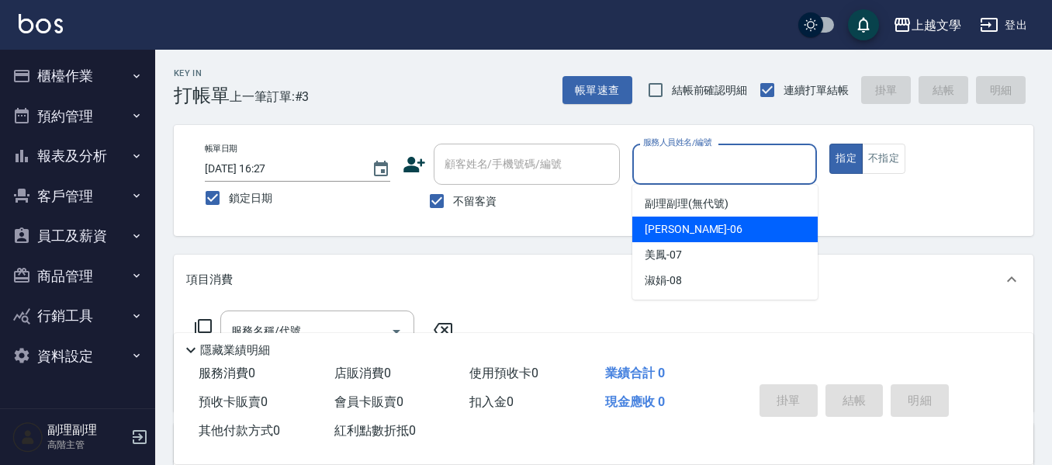
click at [680, 223] on span "佳珍 -06" at bounding box center [694, 229] width 98 height 16
type input "佳珍-06"
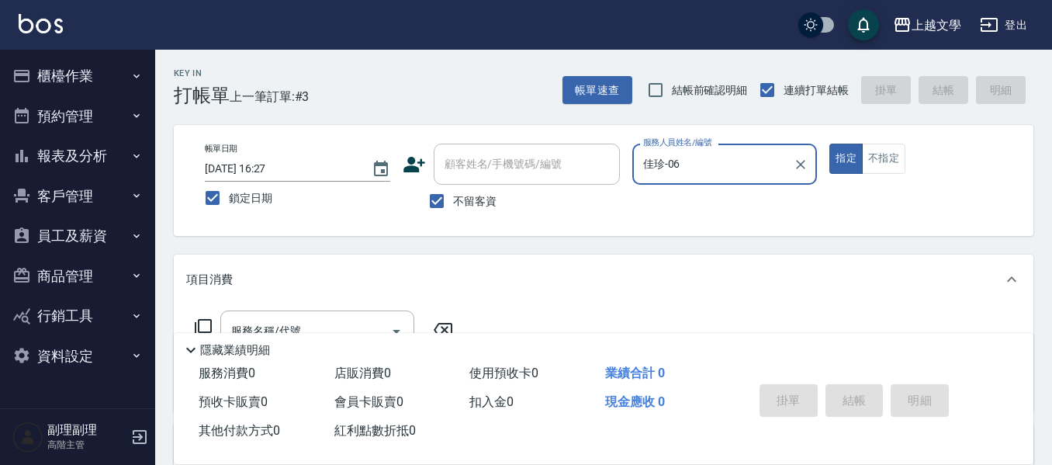
scroll to position [78, 0]
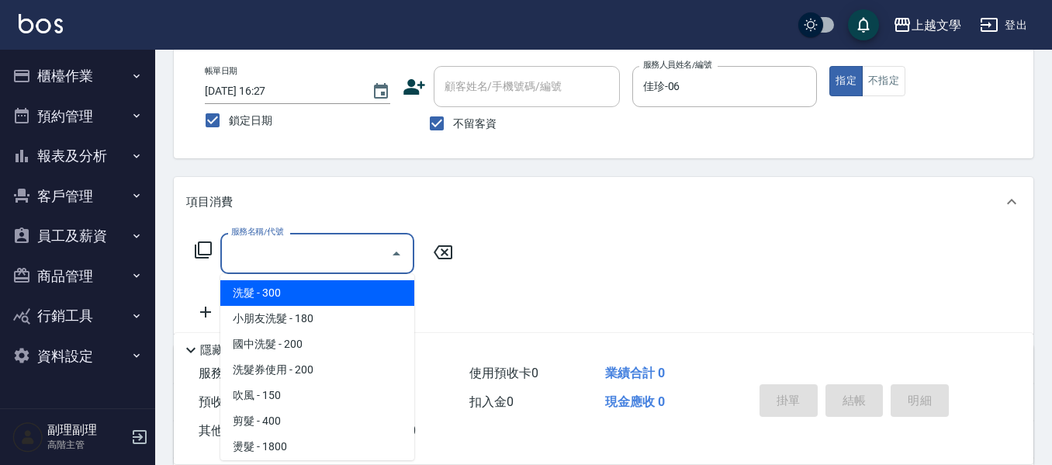
click at [274, 248] on input "服務名稱/代號" at bounding box center [305, 253] width 157 height 27
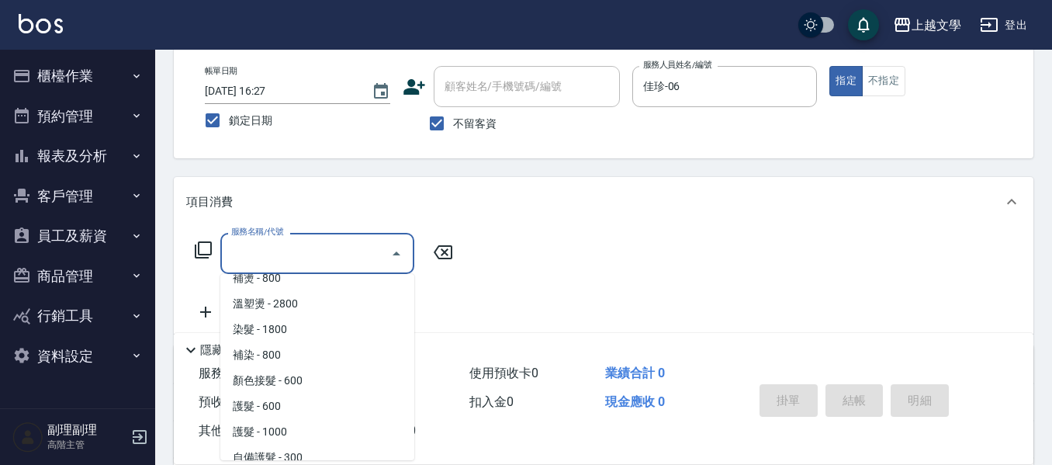
scroll to position [233, 0]
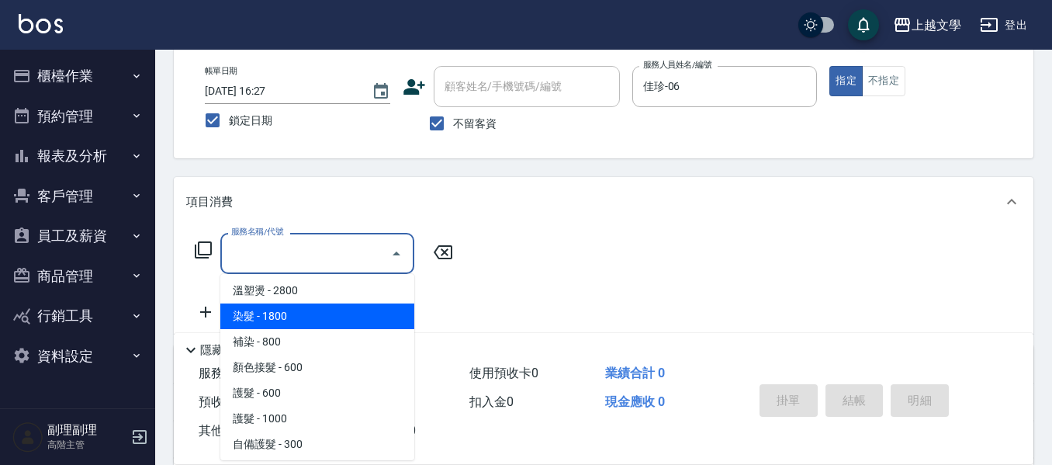
click at [294, 324] on span "染髮 - 1800" at bounding box center [317, 316] width 194 height 26
type input "染髮(400)"
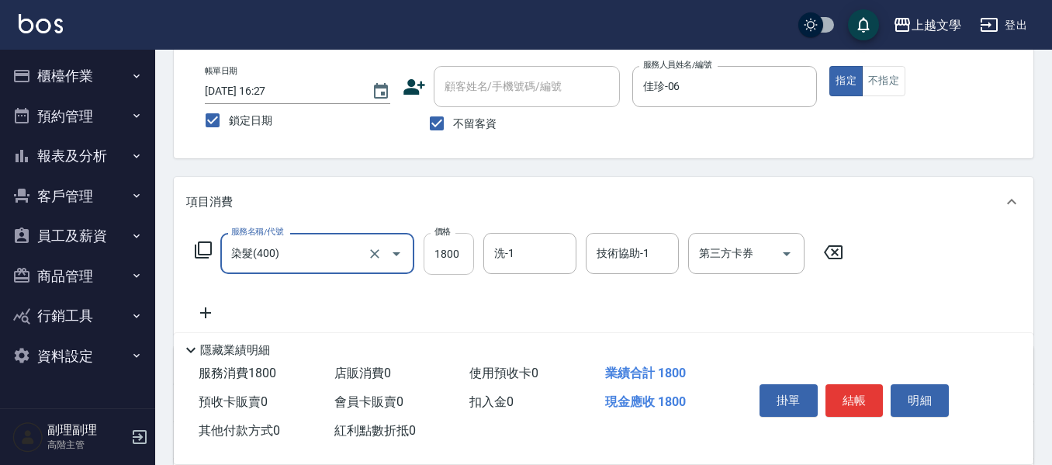
click at [453, 254] on input "1800" at bounding box center [449, 254] width 50 height 42
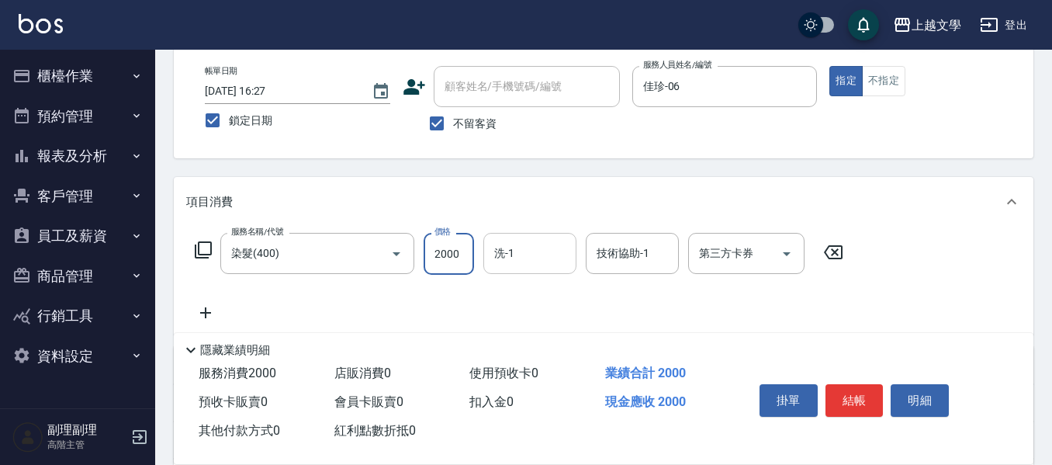
type input "2000"
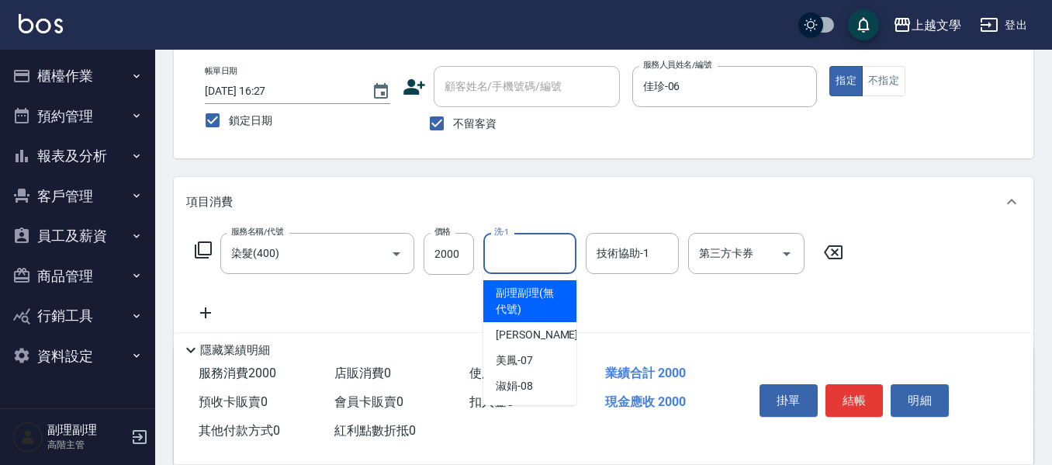
click at [509, 261] on input "洗-1" at bounding box center [529, 253] width 79 height 27
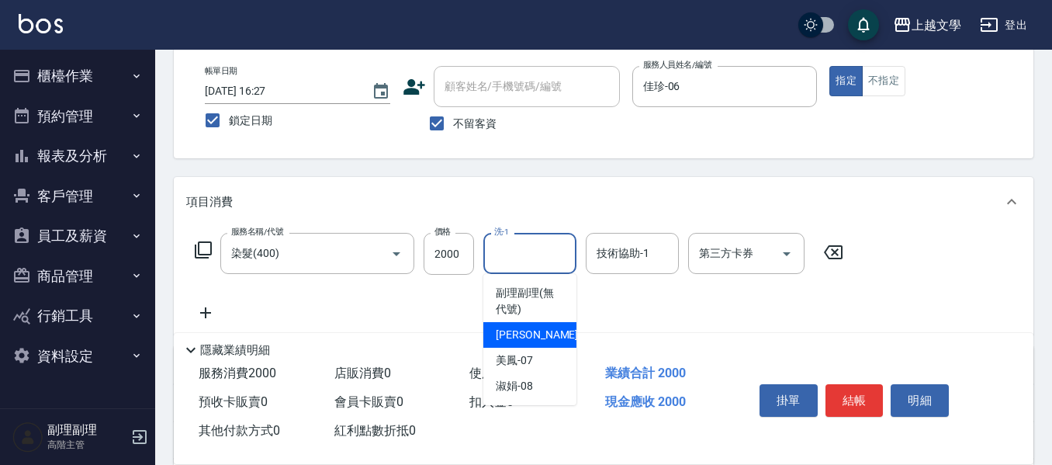
drag, startPoint x: 531, startPoint y: 334, endPoint x: 558, endPoint y: 318, distance: 30.6
click at [531, 334] on span "佳珍 -06" at bounding box center [545, 335] width 98 height 16
type input "佳珍-06"
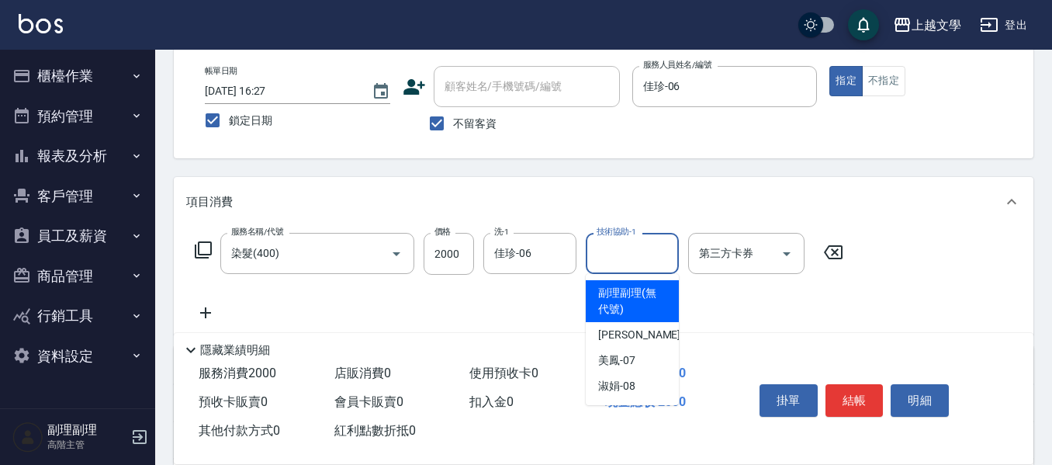
click at [608, 256] on input "技術協助-1" at bounding box center [632, 253] width 79 height 27
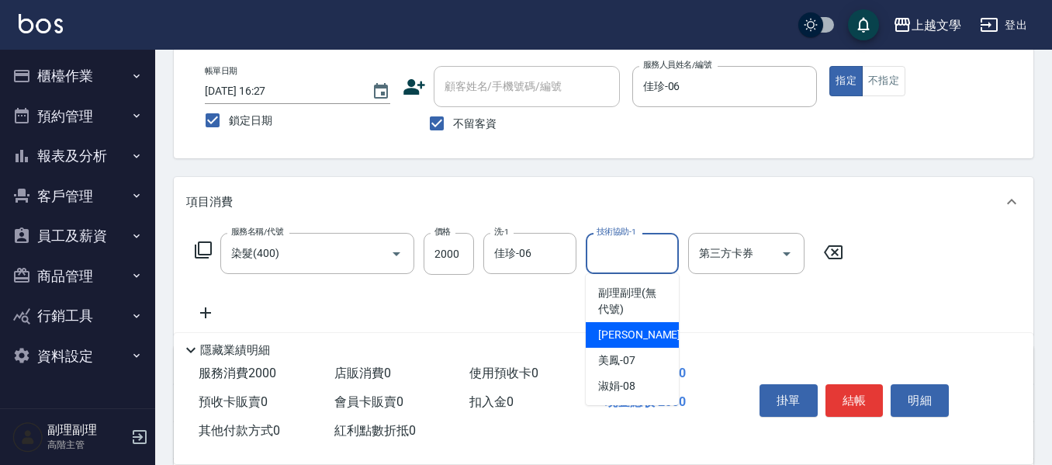
drag, startPoint x: 601, startPoint y: 339, endPoint x: 451, endPoint y: 328, distance: 150.9
click at [600, 340] on span "佳珍 -06" at bounding box center [647, 335] width 98 height 16
type input "佳珍-06"
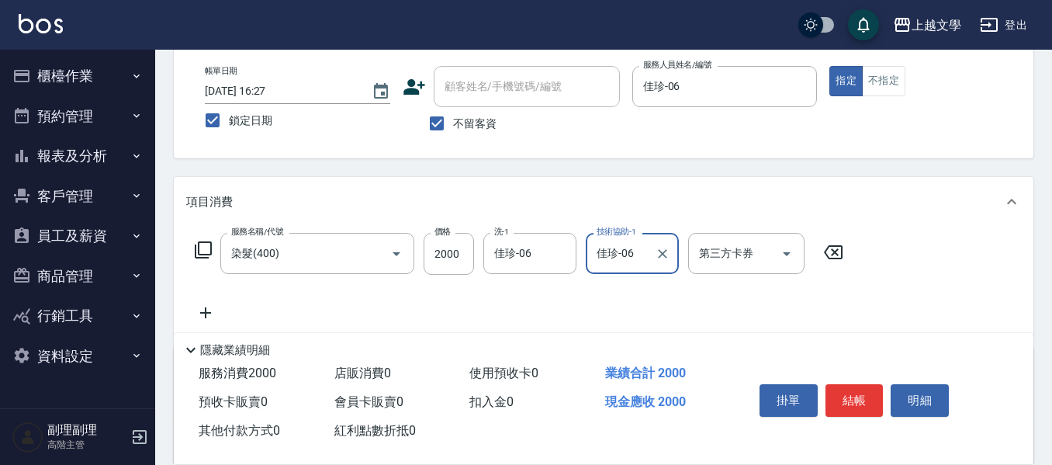
click at [206, 313] on icon at bounding box center [205, 312] width 11 height 11
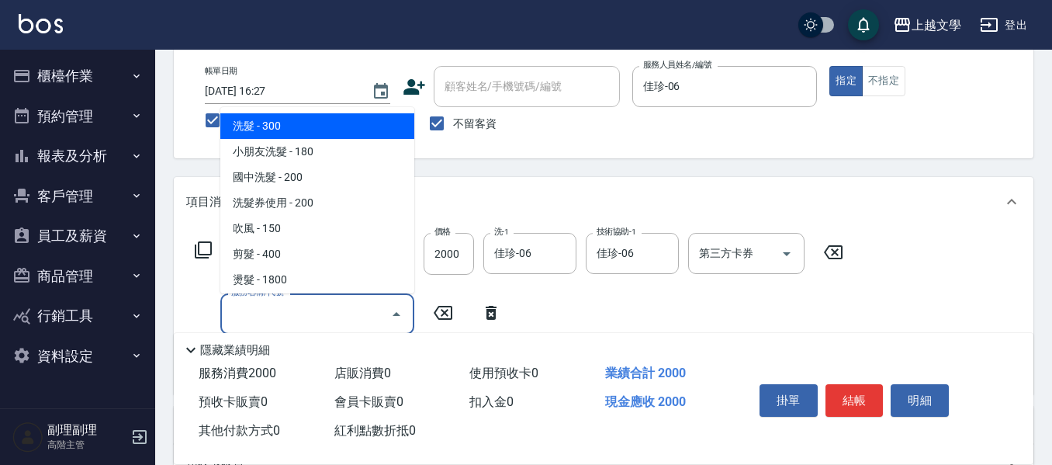
click at [248, 309] on input "服務名稱/代號" at bounding box center [305, 313] width 157 height 27
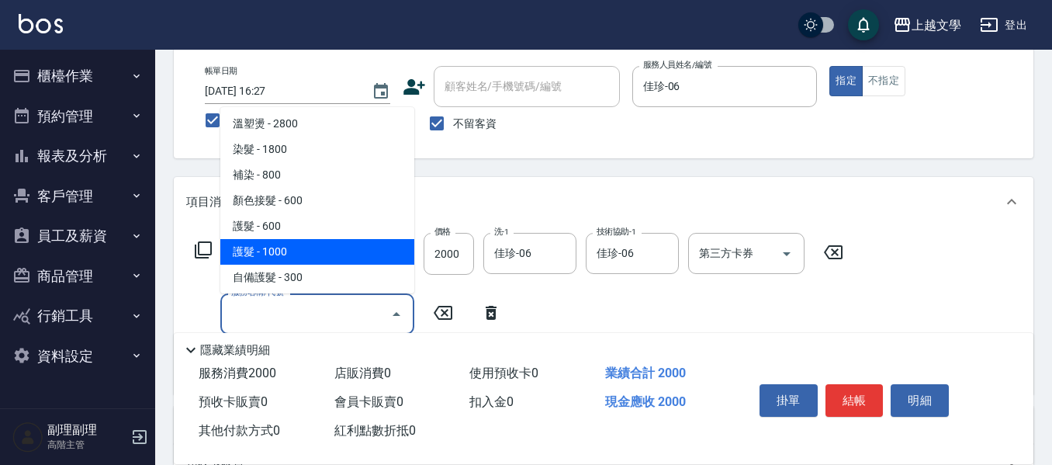
scroll to position [310, 0]
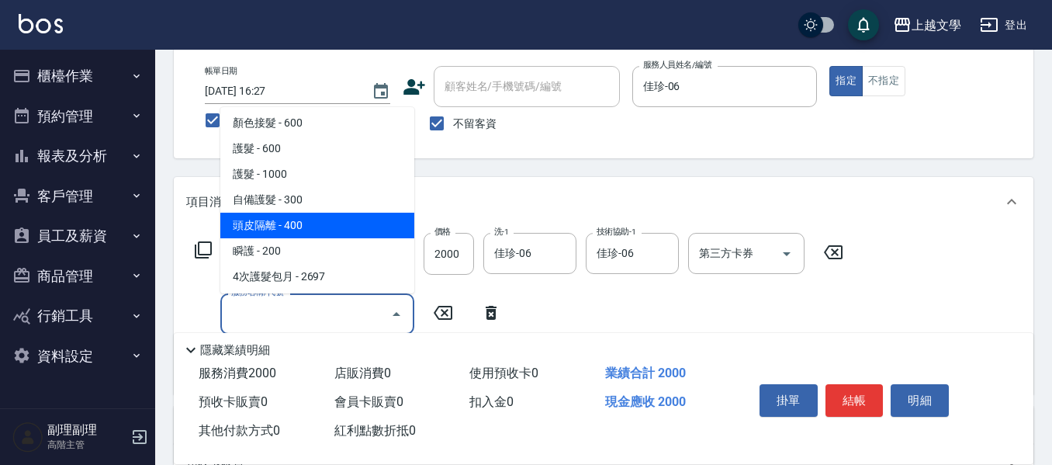
click at [280, 227] on span "頭皮隔離 - 400" at bounding box center [317, 226] width 194 height 26
type input "頭皮隔離(503)"
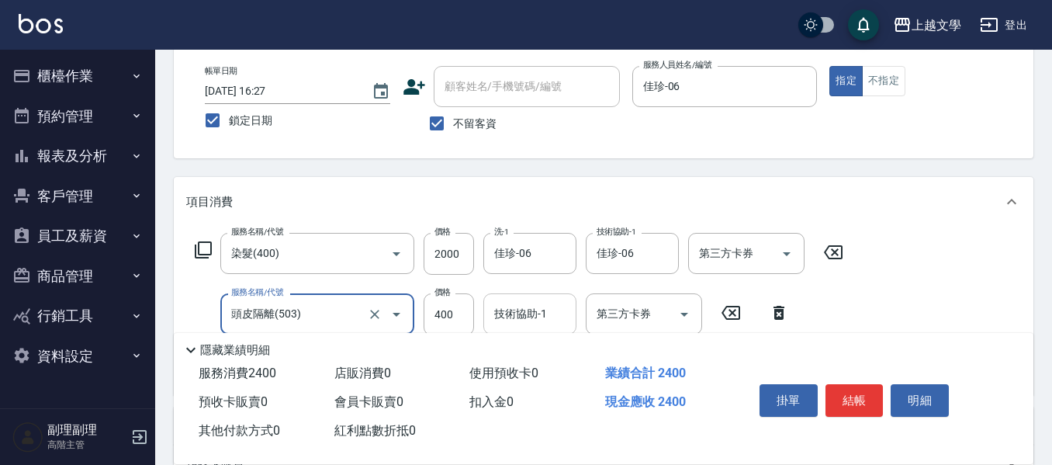
click at [502, 310] on input "技術協助-1" at bounding box center [529, 313] width 79 height 27
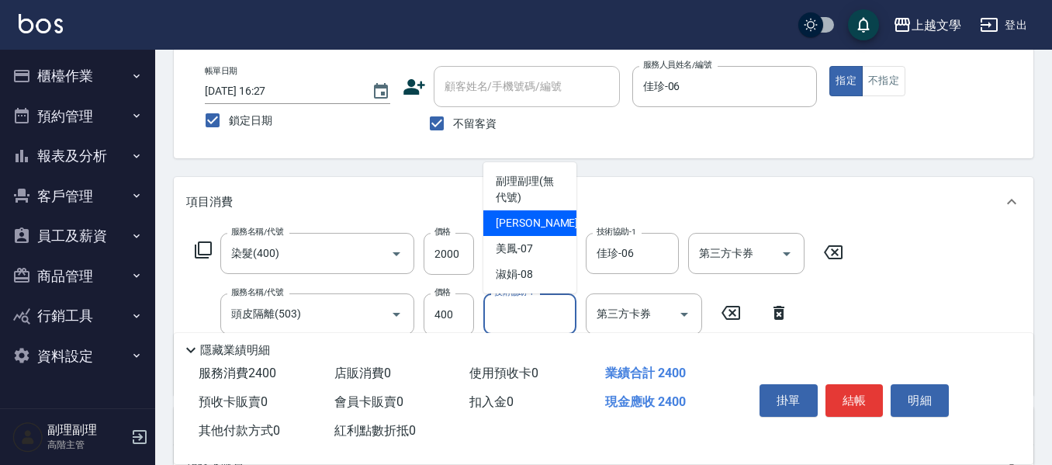
click at [543, 231] on div "佳珍 -06" at bounding box center [529, 223] width 93 height 26
type input "佳珍-06"
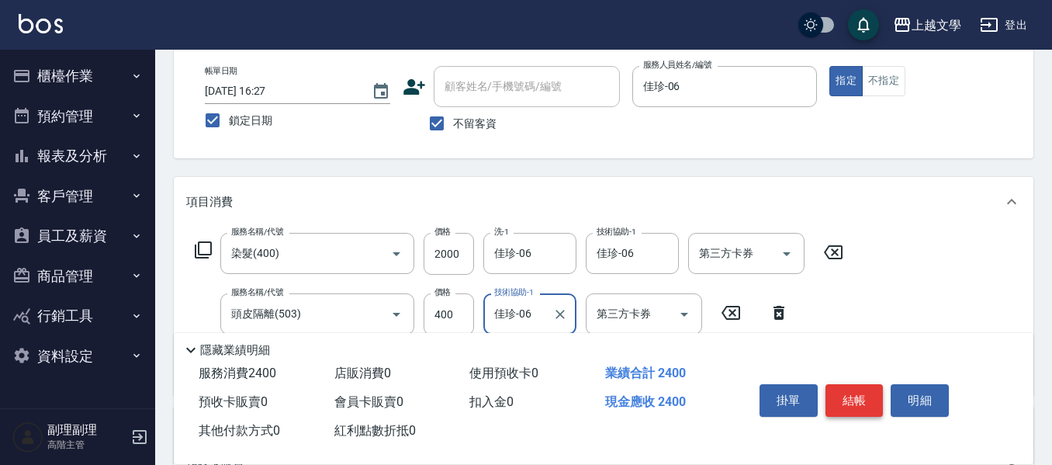
click at [846, 393] on button "結帳" at bounding box center [855, 400] width 58 height 33
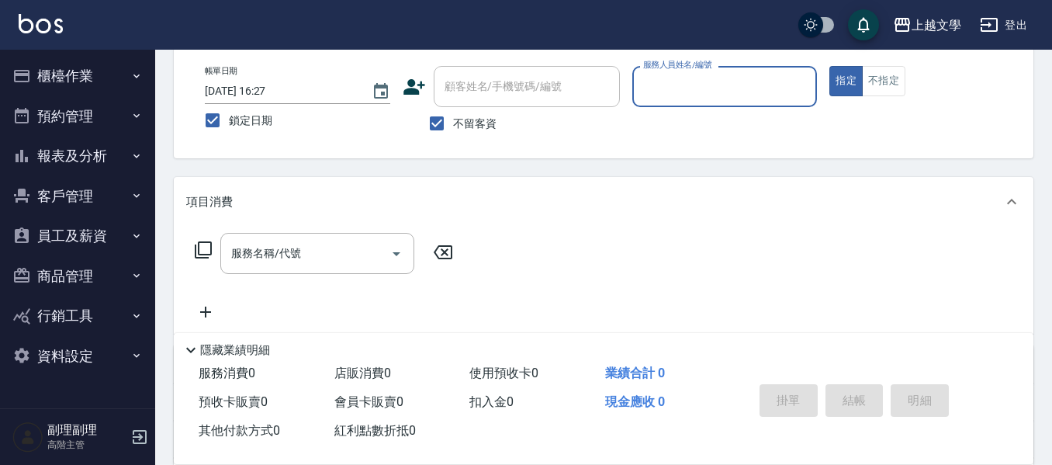
click at [690, 95] on input "服務人員姓名/編號" at bounding box center [724, 86] width 171 height 27
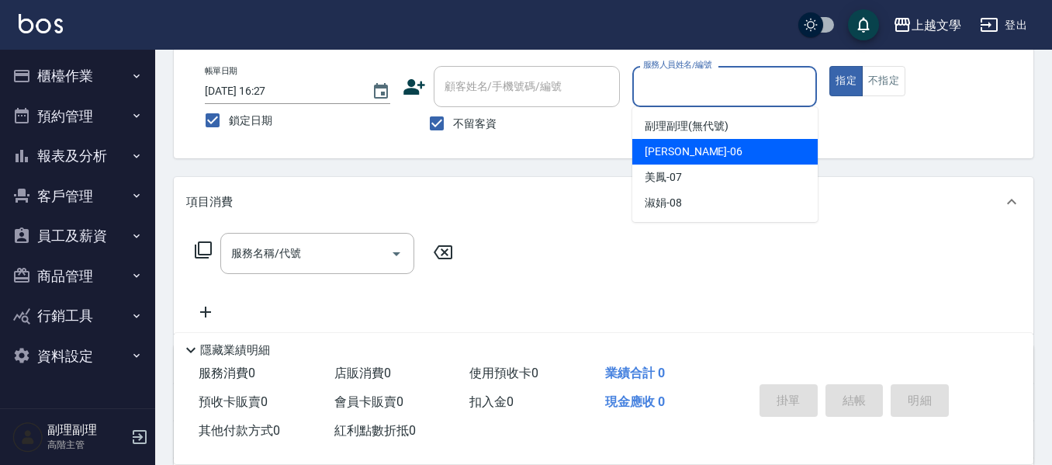
click at [690, 140] on div "佳珍 -06" at bounding box center [724, 152] width 185 height 26
type input "佳珍-06"
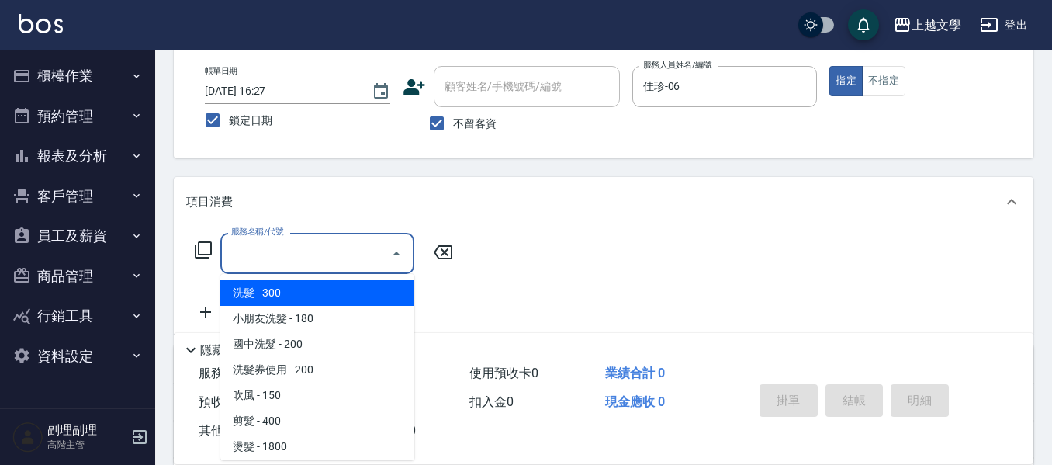
click at [283, 256] on input "服務名稱/代號" at bounding box center [305, 253] width 157 height 27
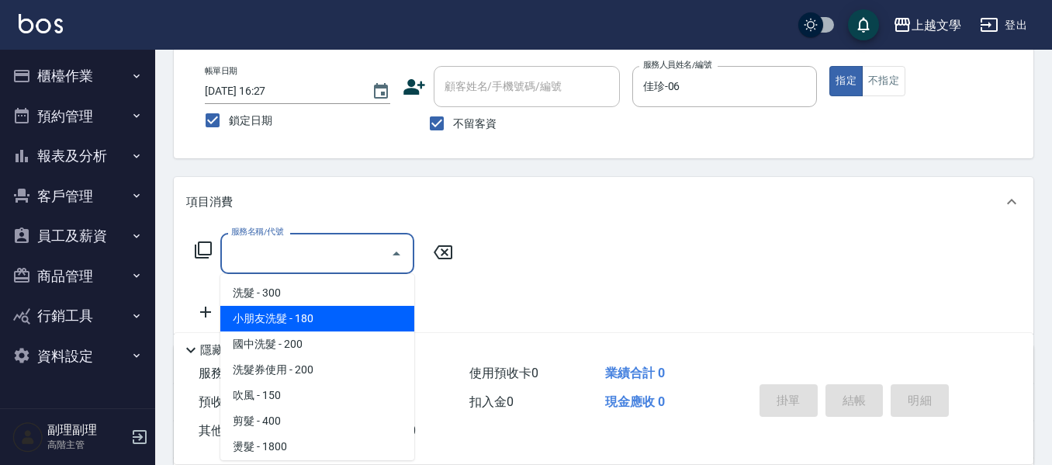
click at [264, 298] on span "洗髮 - 300" at bounding box center [317, 293] width 194 height 26
type input "洗髮(100)"
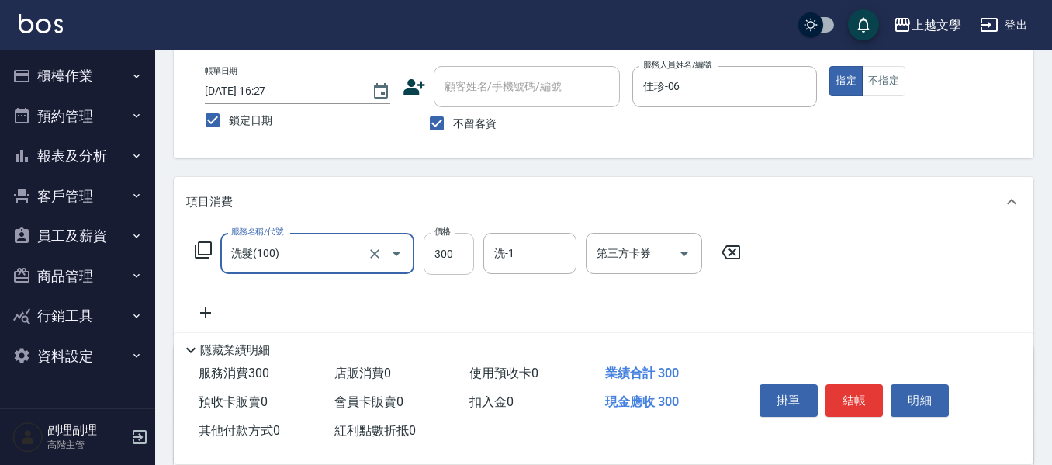
drag, startPoint x: 452, startPoint y: 258, endPoint x: 437, endPoint y: 260, distance: 15.7
click at [452, 258] on input "300" at bounding box center [449, 254] width 50 height 42
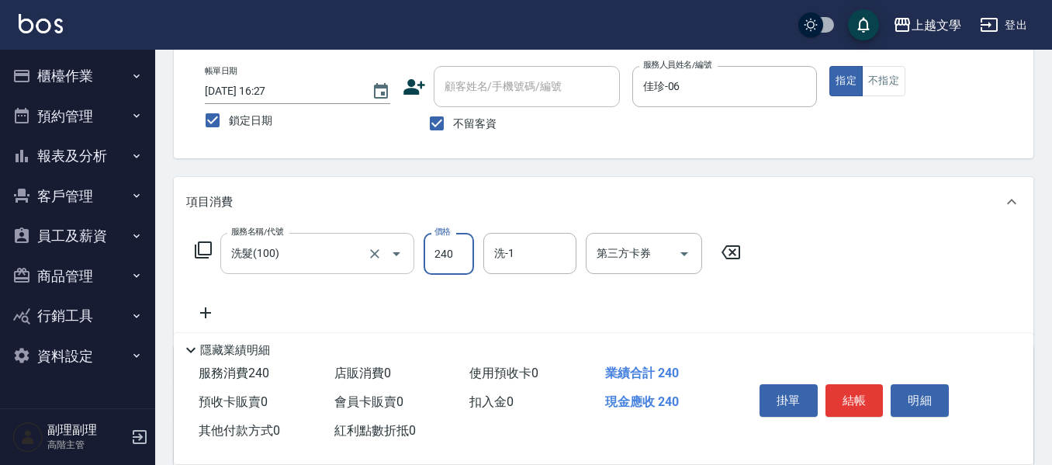
type input "240"
click at [542, 248] on input "0" at bounding box center [518, 253] width 56 height 27
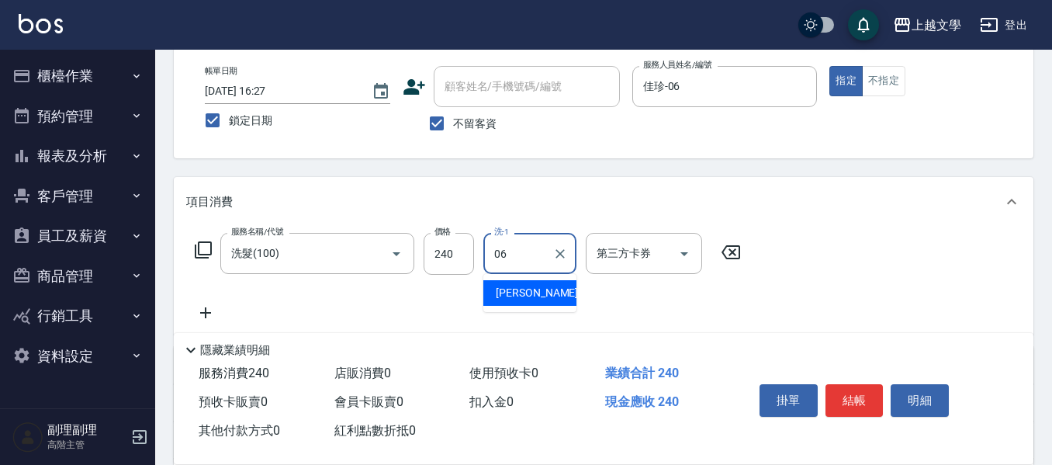
click at [521, 299] on span "佳珍 -06" at bounding box center [545, 293] width 98 height 16
type input "佳珍-06"
click at [199, 318] on icon at bounding box center [205, 312] width 39 height 19
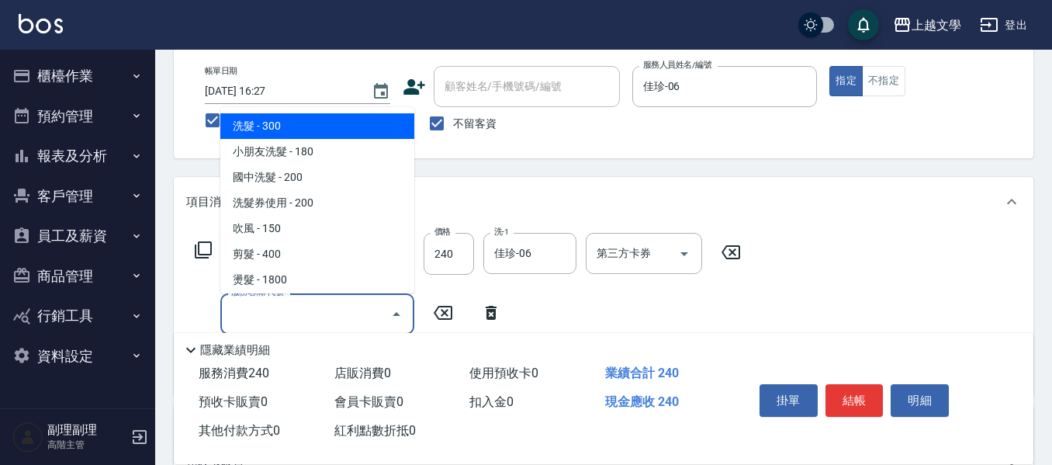
click at [234, 303] on input "服務名稱/代號" at bounding box center [305, 313] width 157 height 27
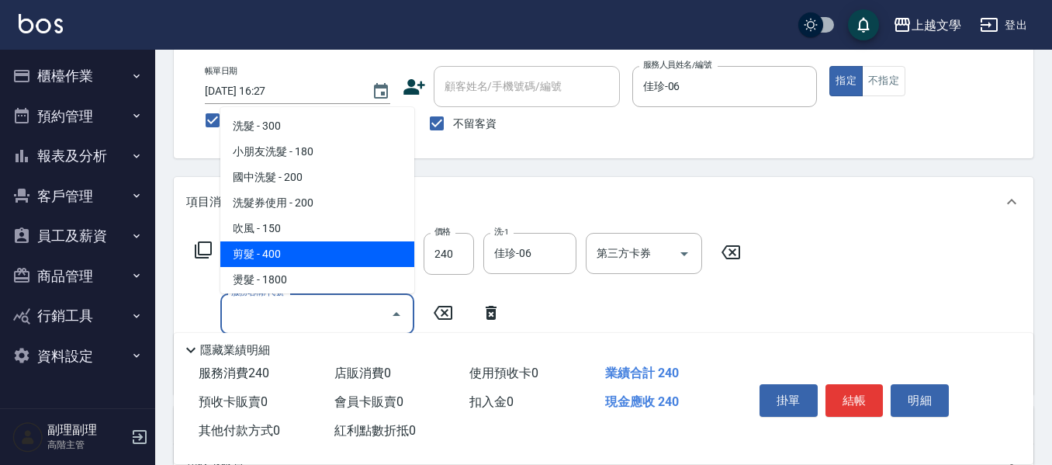
drag, startPoint x: 275, startPoint y: 252, endPoint x: 312, endPoint y: 260, distance: 38.0
click at [278, 252] on span "剪髮 - 400" at bounding box center [317, 254] width 194 height 26
type input "剪髮(200)"
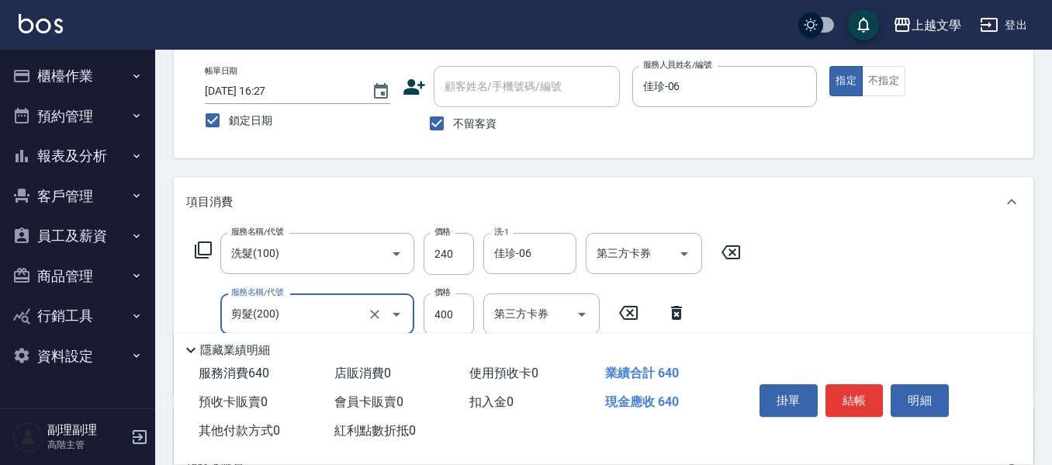
scroll to position [155, 0]
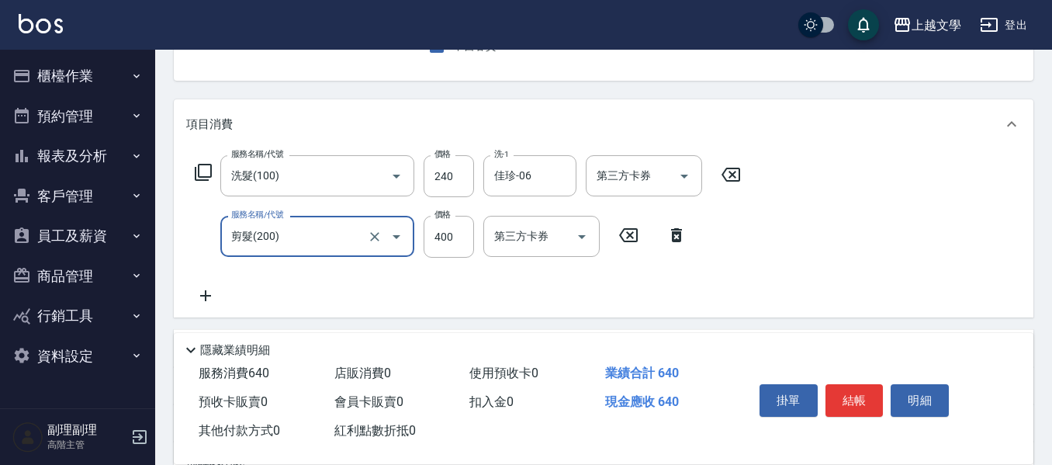
click at [178, 299] on div "服務名稱/代號 洗髮(100) 服務名稱/代號 價格 240 價格 洗-1 佳珍-06 洗-1 第三方卡券 第三方卡券 服務名稱/代號 剪髮(200) 服務名…" at bounding box center [604, 233] width 860 height 168
click at [205, 296] on icon at bounding box center [205, 295] width 11 height 11
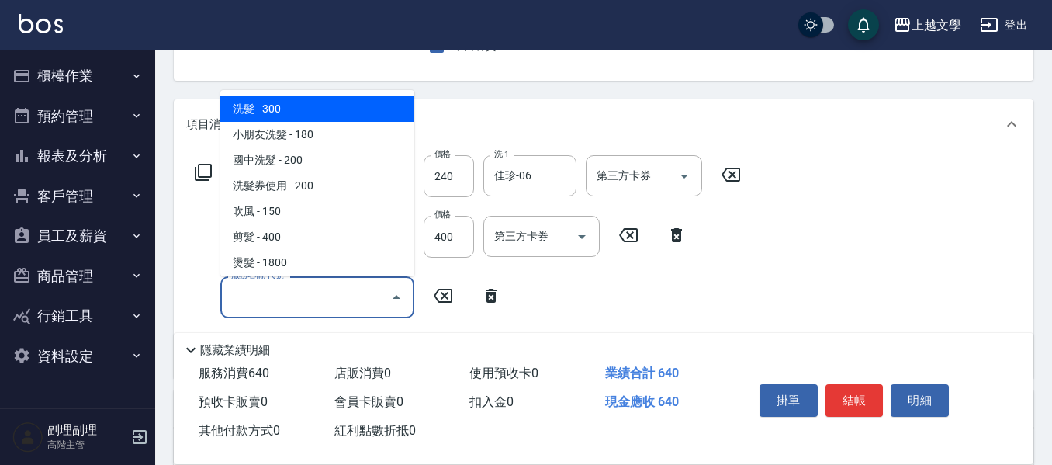
drag, startPoint x: 251, startPoint y: 299, endPoint x: 275, endPoint y: 298, distance: 23.3
click at [251, 299] on input "服務名稱/代號" at bounding box center [305, 296] width 157 height 27
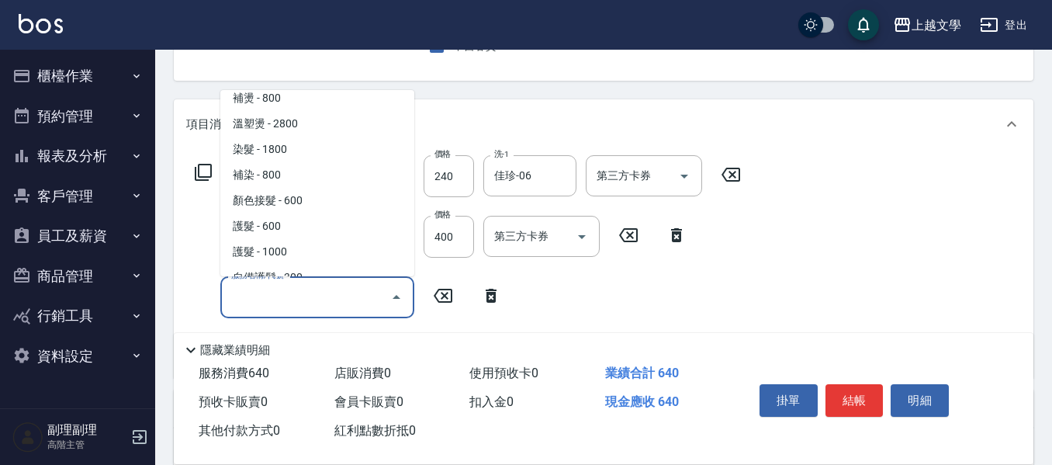
scroll to position [233, 0]
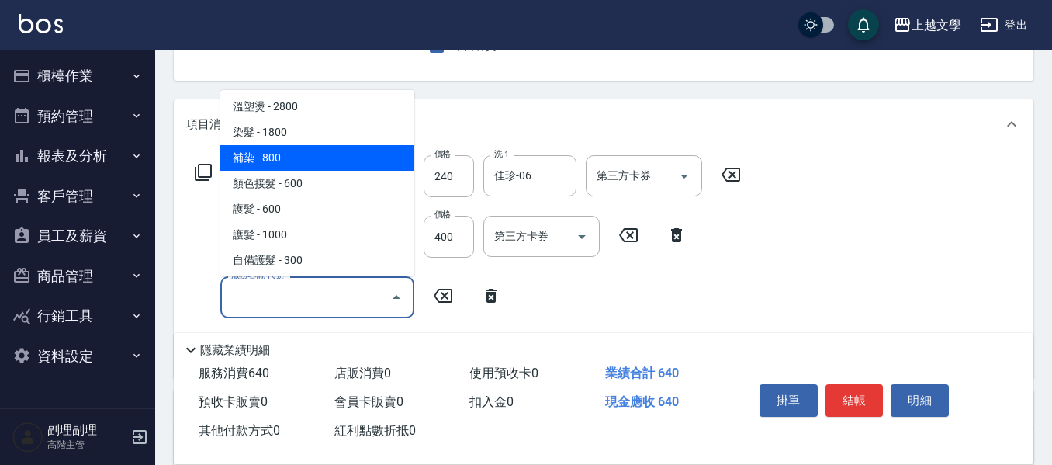
click at [339, 158] on span "補染 - 800" at bounding box center [317, 158] width 194 height 26
type input "補染(401)"
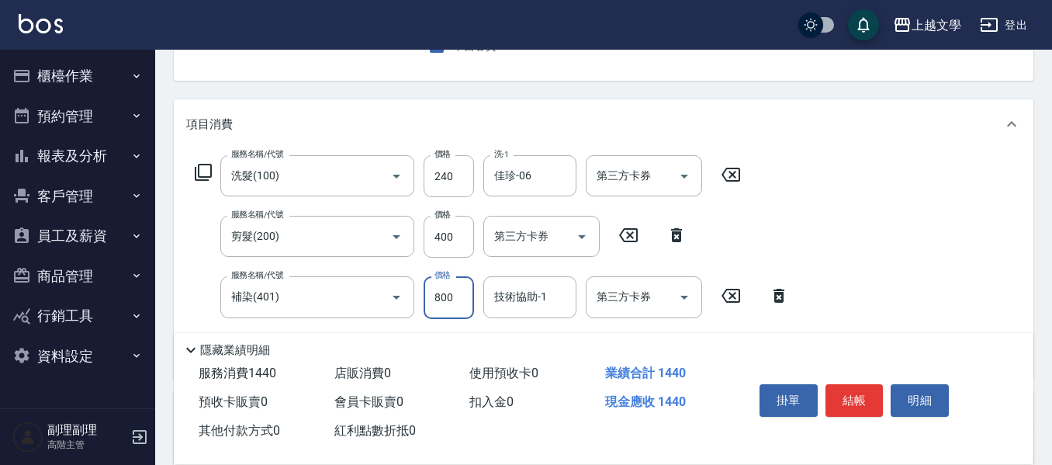
drag, startPoint x: 438, startPoint y: 296, endPoint x: 412, endPoint y: 279, distance: 31.0
click at [438, 296] on input "800" at bounding box center [449, 297] width 50 height 42
type input "1000"
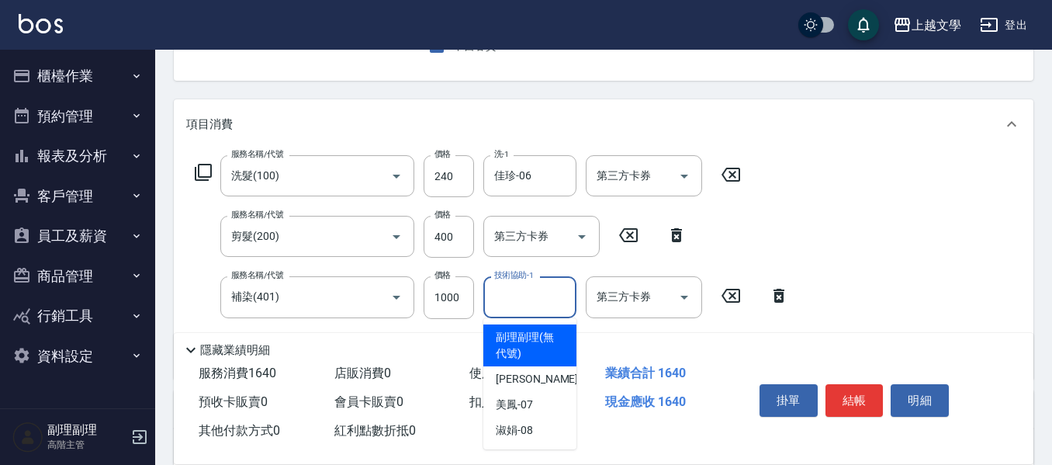
click at [560, 296] on input "技術協助-1" at bounding box center [529, 296] width 79 height 27
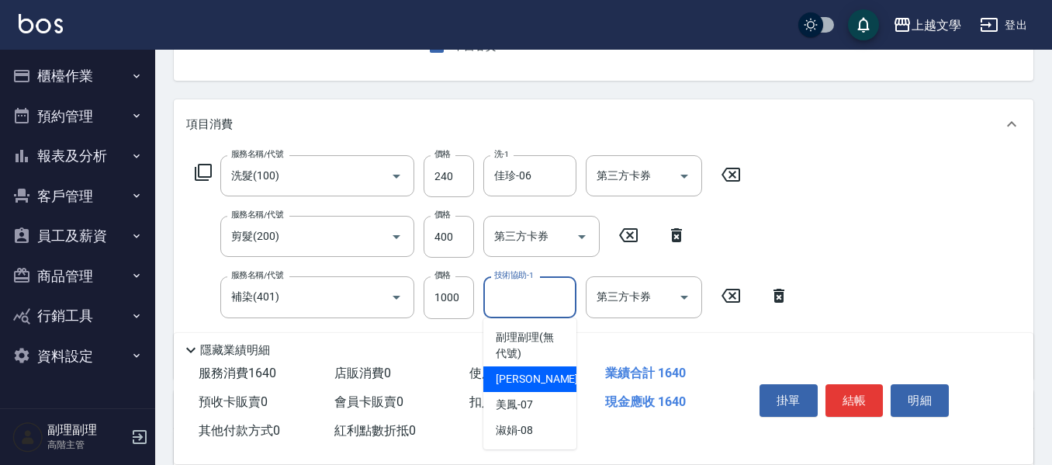
click at [544, 380] on div "佳珍 -06" at bounding box center [529, 379] width 93 height 26
type input "佳珍-06"
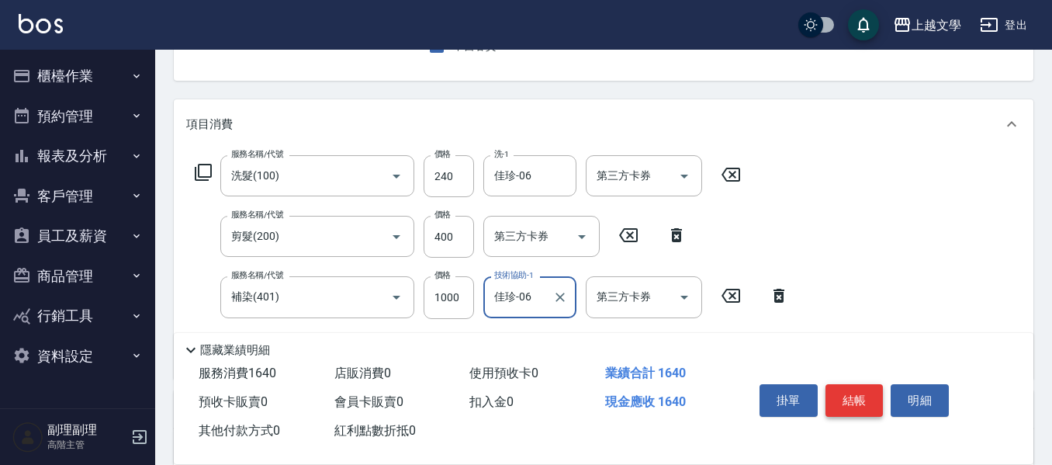
click at [837, 391] on button "結帳" at bounding box center [855, 400] width 58 height 33
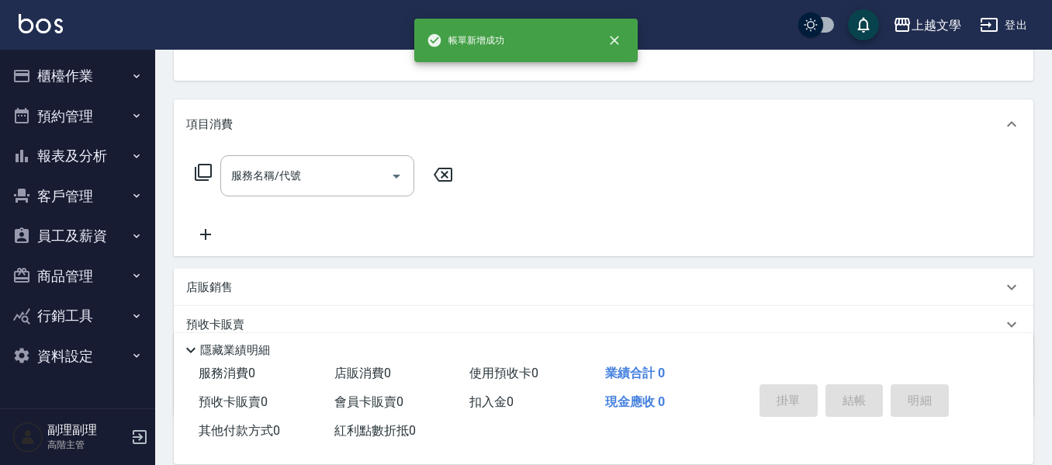
scroll to position [151, 0]
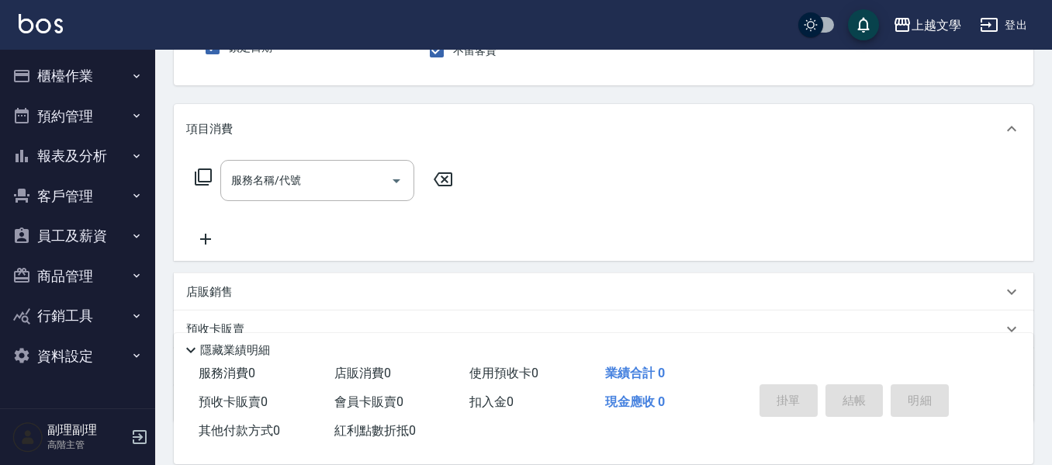
click at [74, 89] on button "櫃檯作業" at bounding box center [77, 76] width 143 height 40
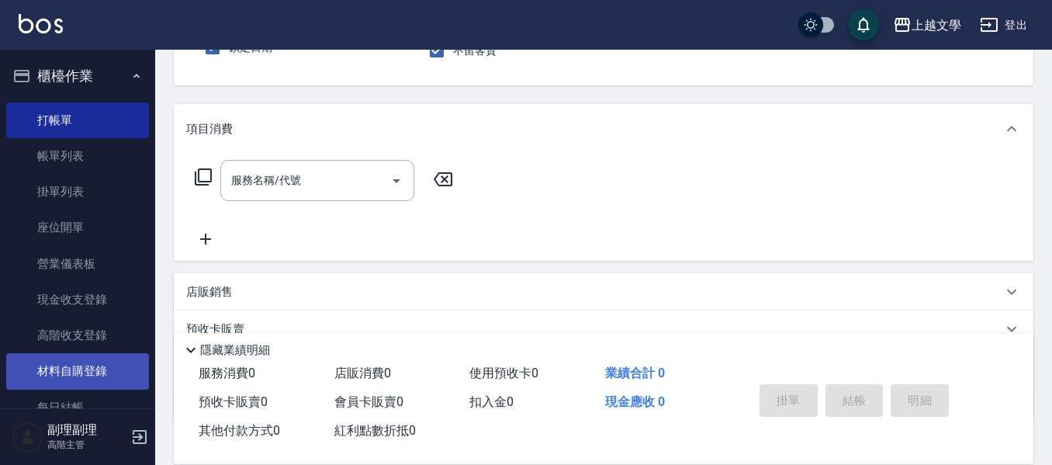
scroll to position [78, 0]
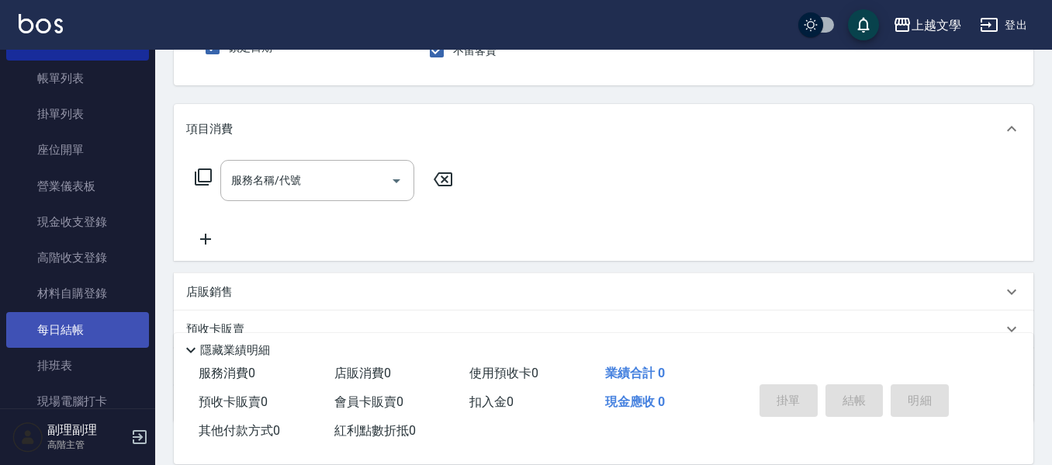
click at [67, 326] on link "每日結帳" at bounding box center [77, 330] width 143 height 36
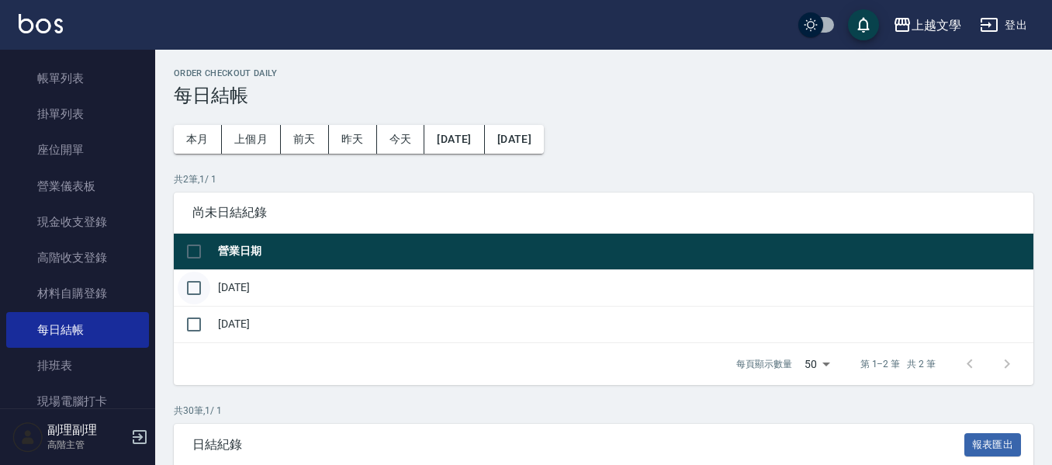
click at [188, 286] on input "checkbox" at bounding box center [194, 288] width 33 height 33
checkbox input "true"
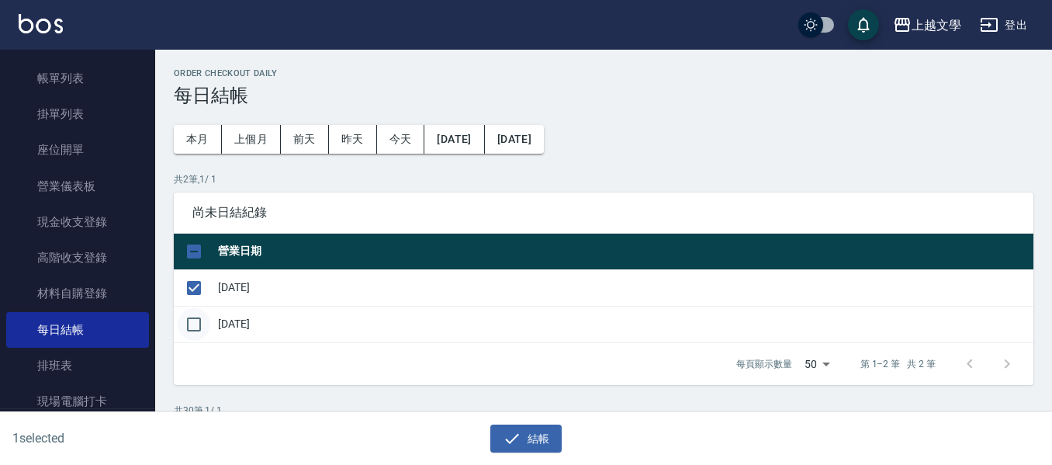
click at [193, 324] on input "checkbox" at bounding box center [194, 324] width 33 height 33
checkbox input "true"
click at [503, 443] on icon "button" at bounding box center [512, 438] width 19 height 19
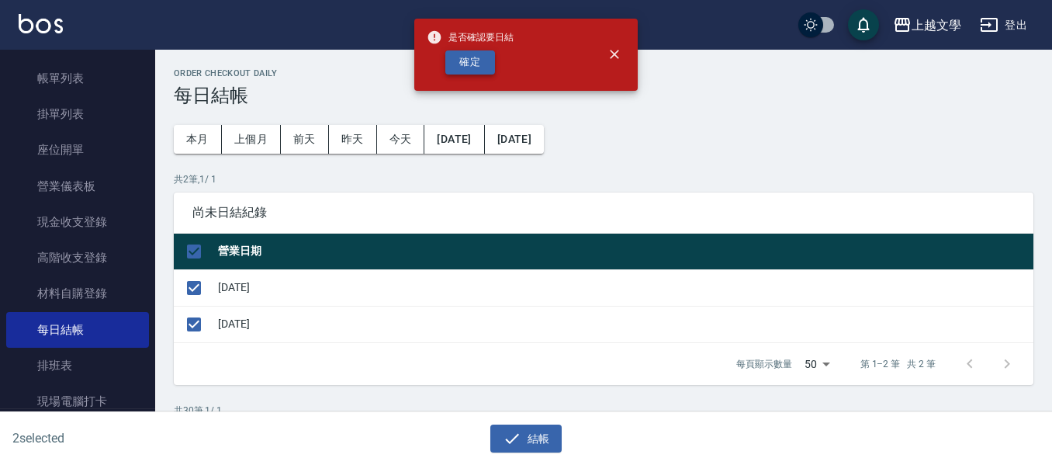
click at [479, 57] on button "確定" at bounding box center [470, 62] width 50 height 24
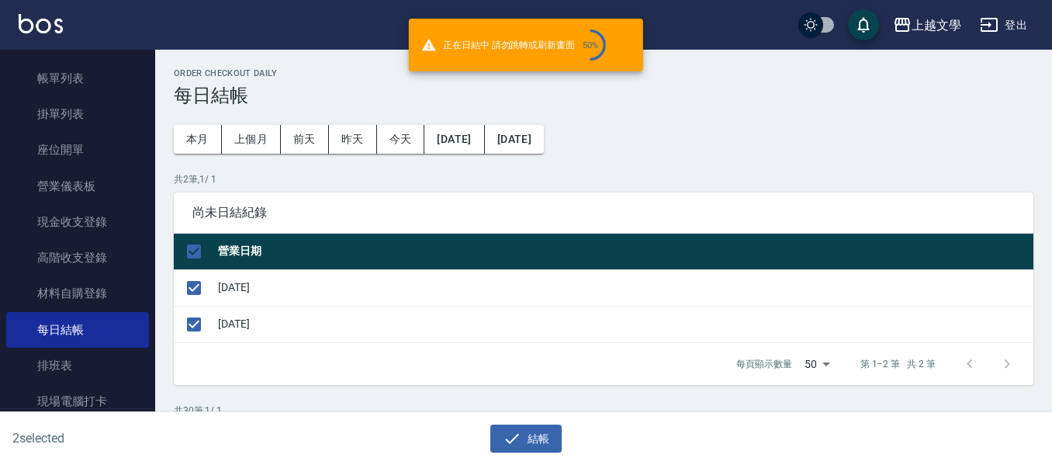
checkbox input "false"
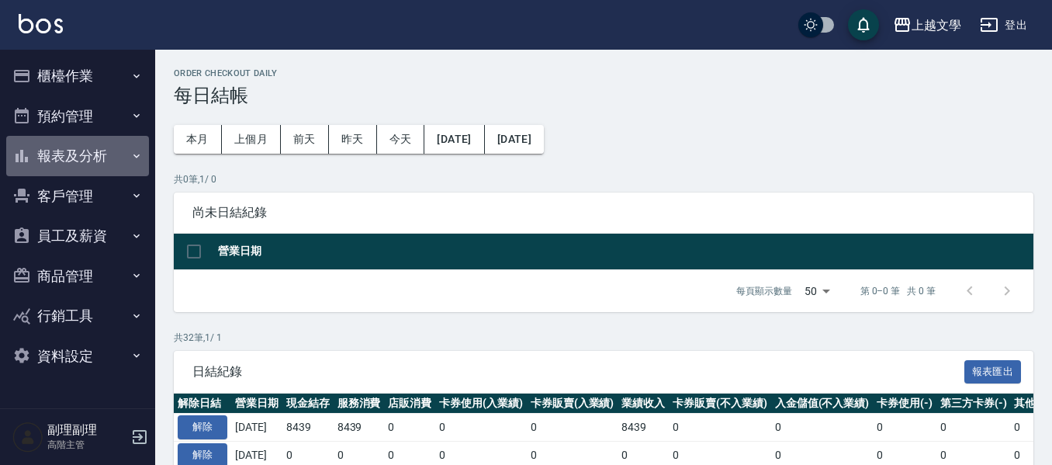
click at [54, 160] on button "報表及分析" at bounding box center [77, 156] width 143 height 40
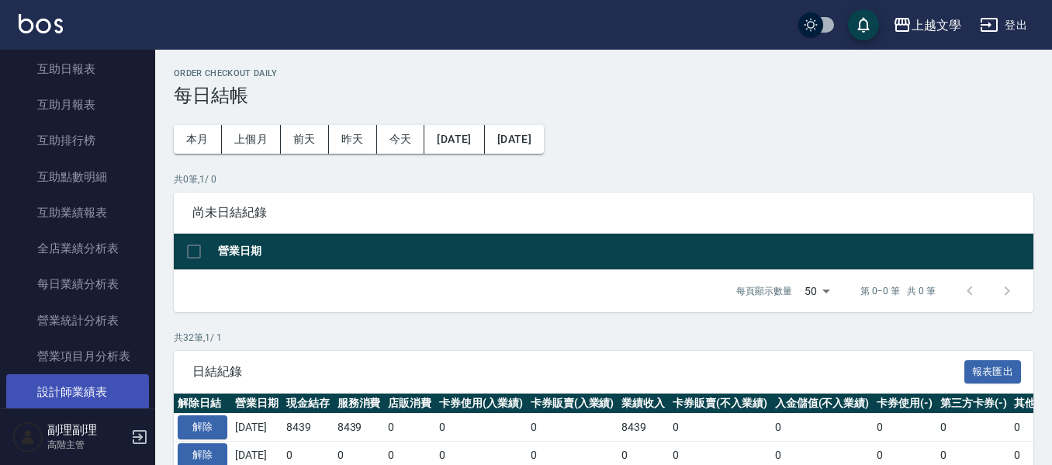
scroll to position [388, 0]
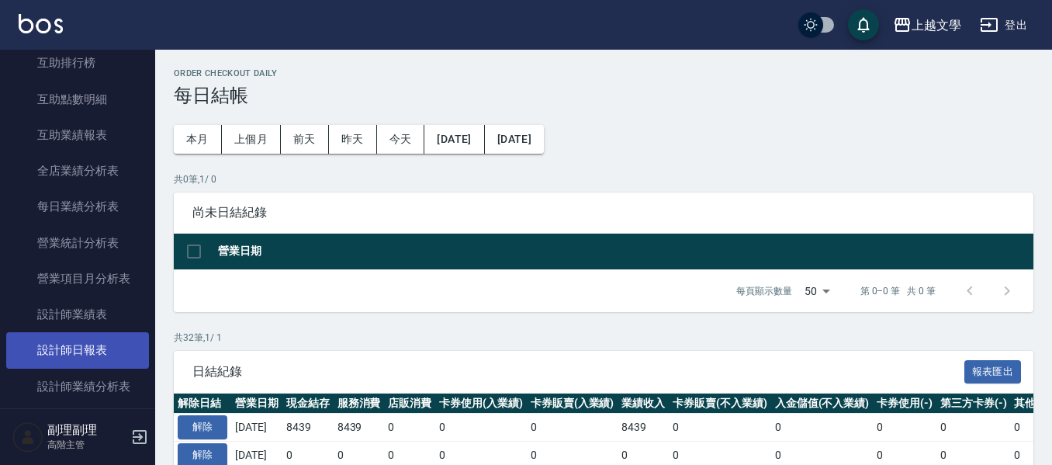
click at [89, 359] on link "設計師日報表" at bounding box center [77, 350] width 143 height 36
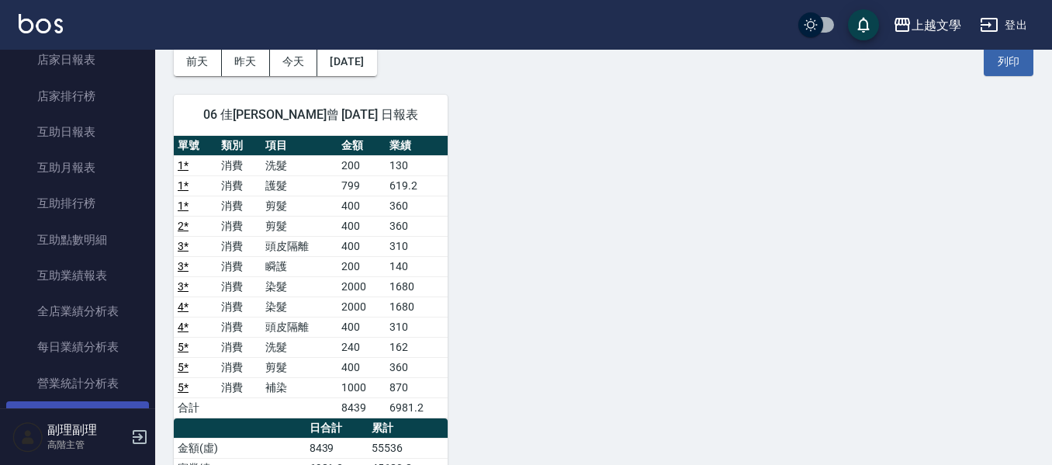
scroll to position [233, 0]
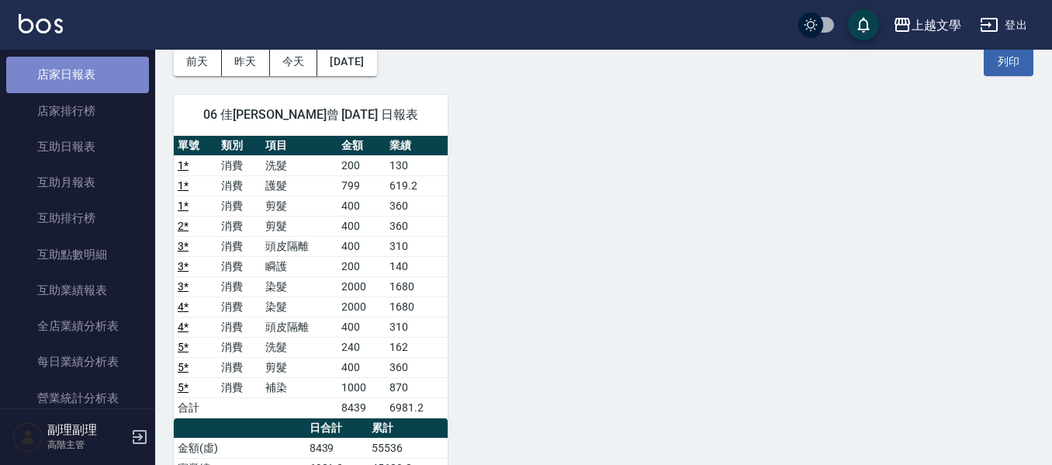
click at [78, 81] on link "店家日報表" at bounding box center [77, 75] width 143 height 36
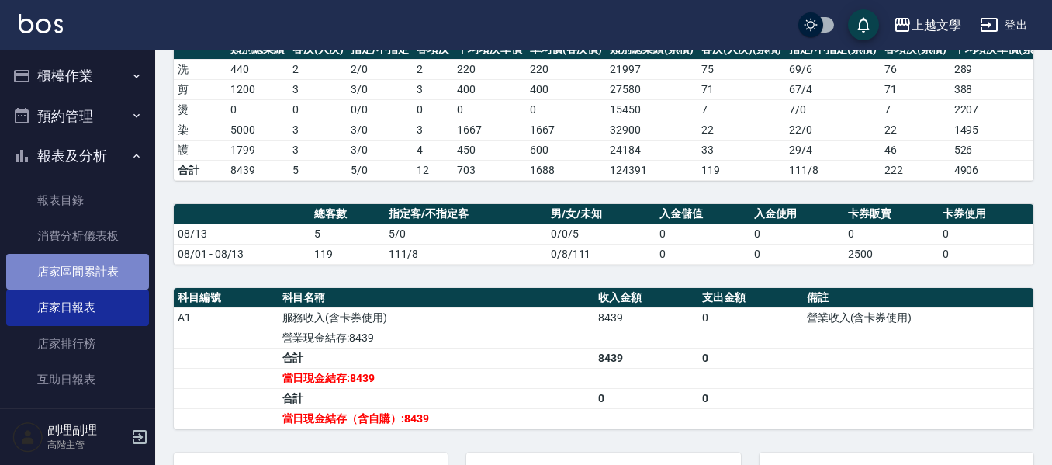
click at [91, 285] on link "店家區間累計表" at bounding box center [77, 272] width 143 height 36
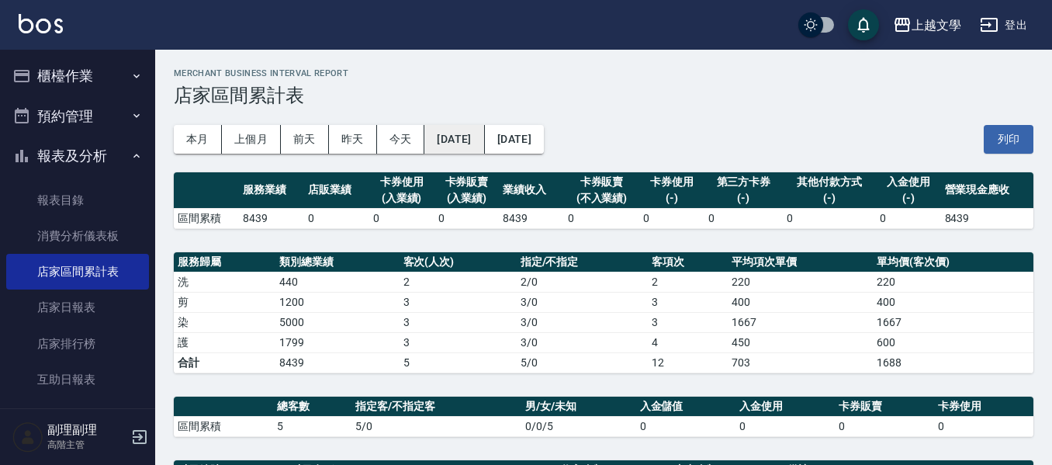
click at [484, 144] on button "2025/08/13" at bounding box center [454, 139] width 60 height 29
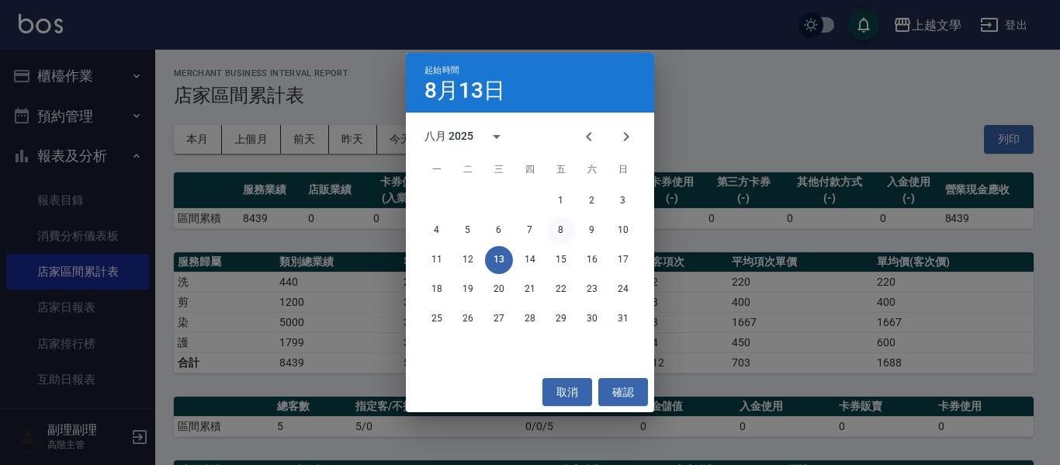
drag, startPoint x: 565, startPoint y: 228, endPoint x: 580, endPoint y: 234, distance: 16.4
click at [566, 228] on button "8" at bounding box center [561, 230] width 28 height 28
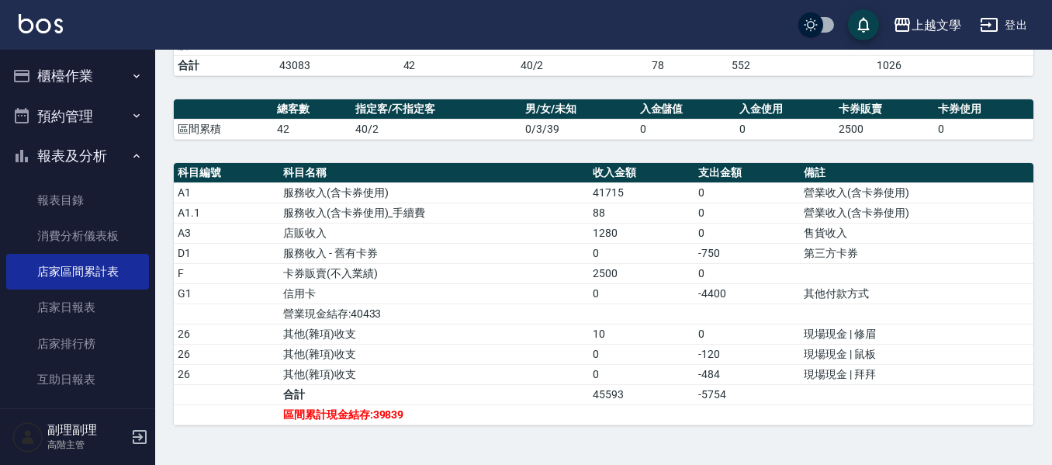
scroll to position [320, 0]
